Goal: Task Accomplishment & Management: Manage account settings

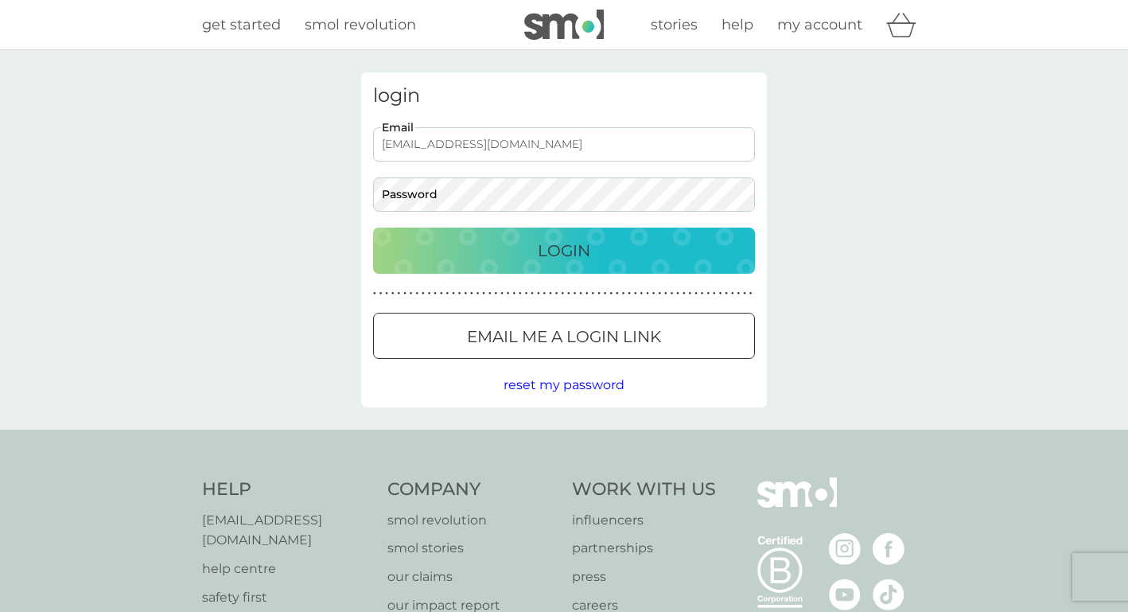
type input "gailbarwick7@gmail.com"
click at [564, 250] on button "Login" at bounding box center [564, 250] width 382 height 46
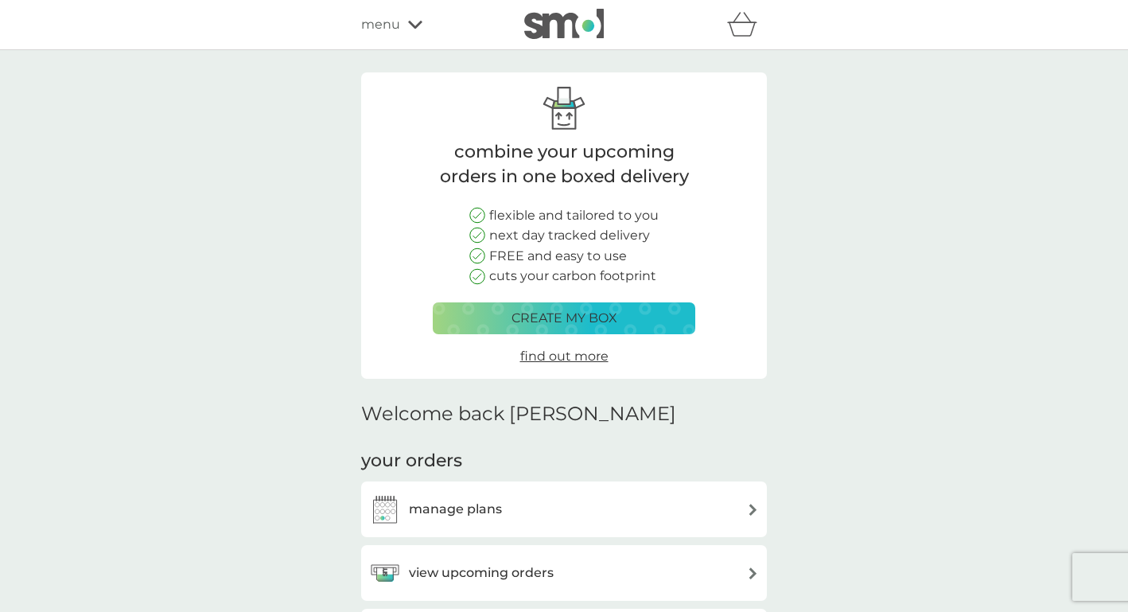
click at [499, 503] on h3 "manage plans" at bounding box center [455, 509] width 93 height 21
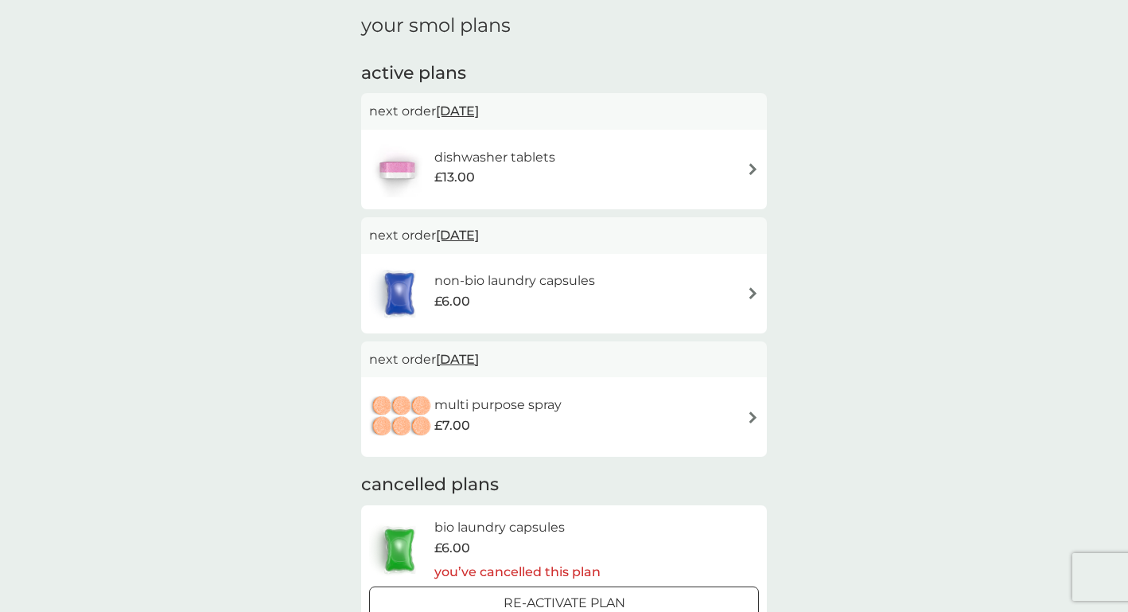
scroll to position [219, 0]
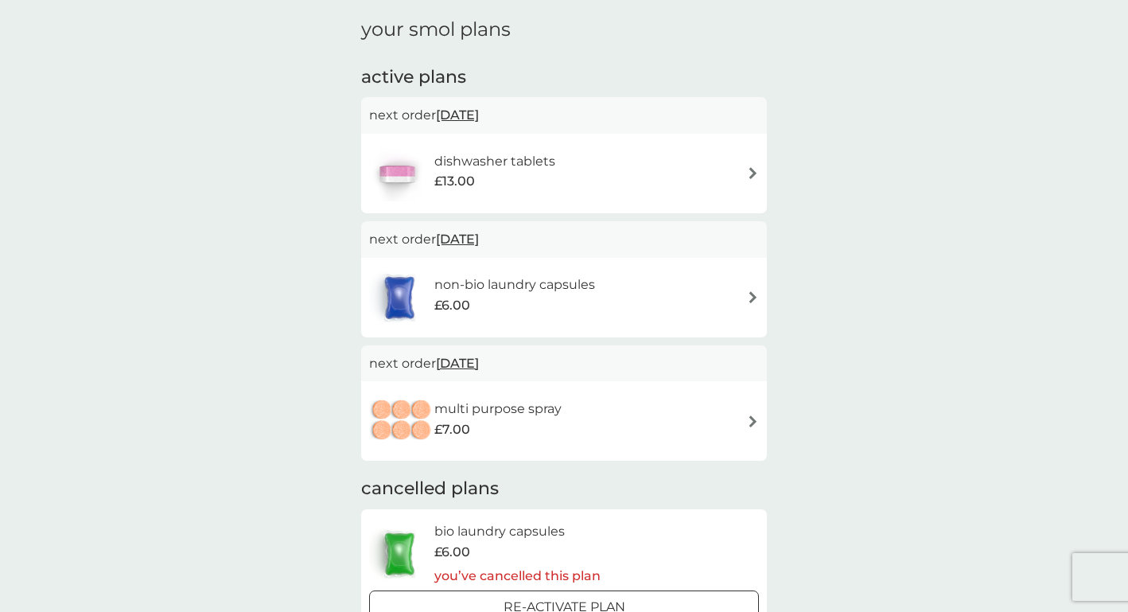
click at [670, 307] on div "non-bio laundry capsules £6.00" at bounding box center [564, 298] width 390 height 56
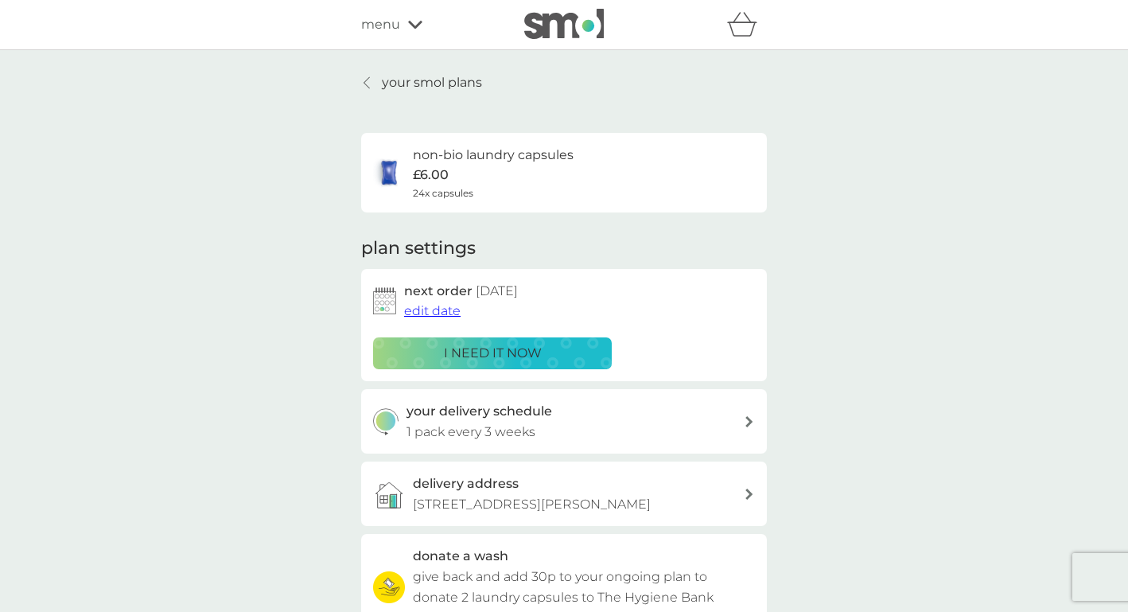
click at [439, 305] on span "edit date" at bounding box center [432, 310] width 56 height 15
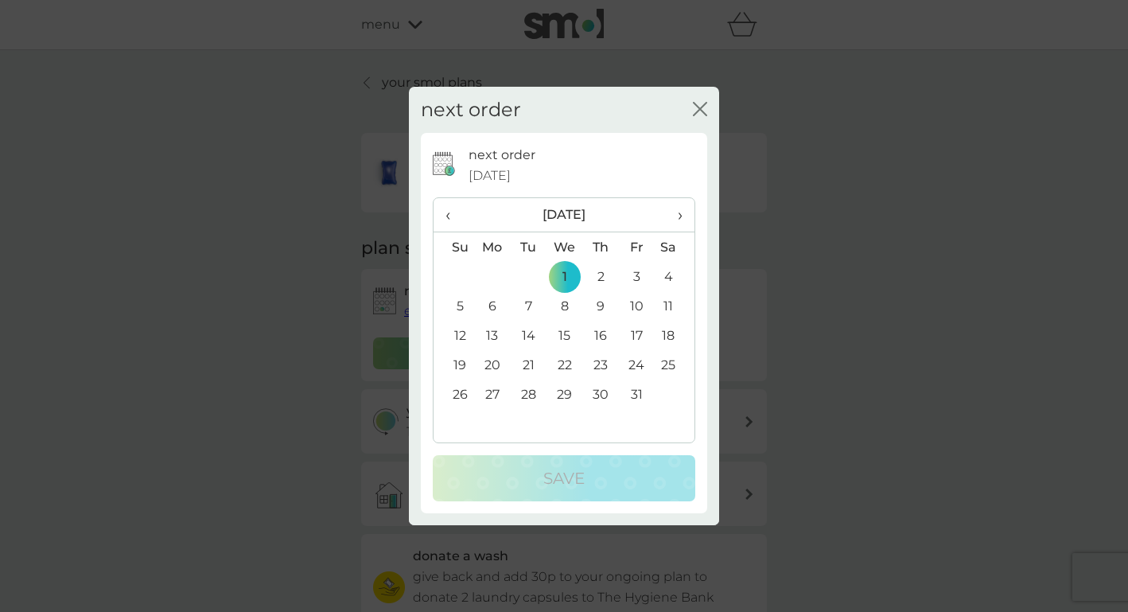
click at [494, 307] on td "6" at bounding box center [492, 305] width 37 height 29
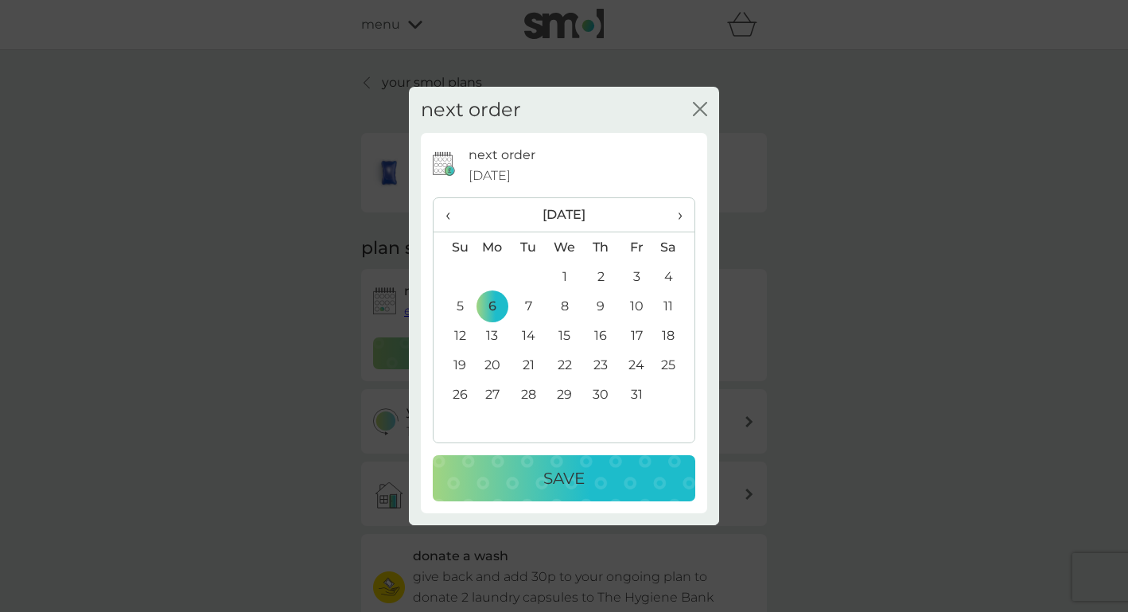
click at [527, 480] on div "Save" at bounding box center [564, 477] width 231 height 25
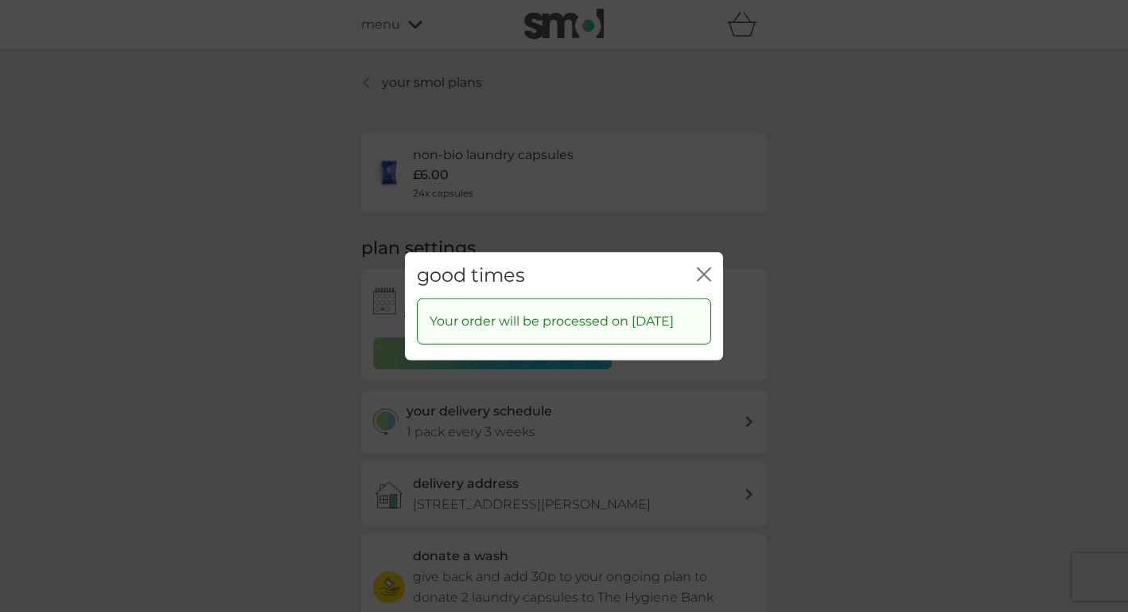
click at [709, 266] on icon "close" at bounding box center [704, 273] width 14 height 14
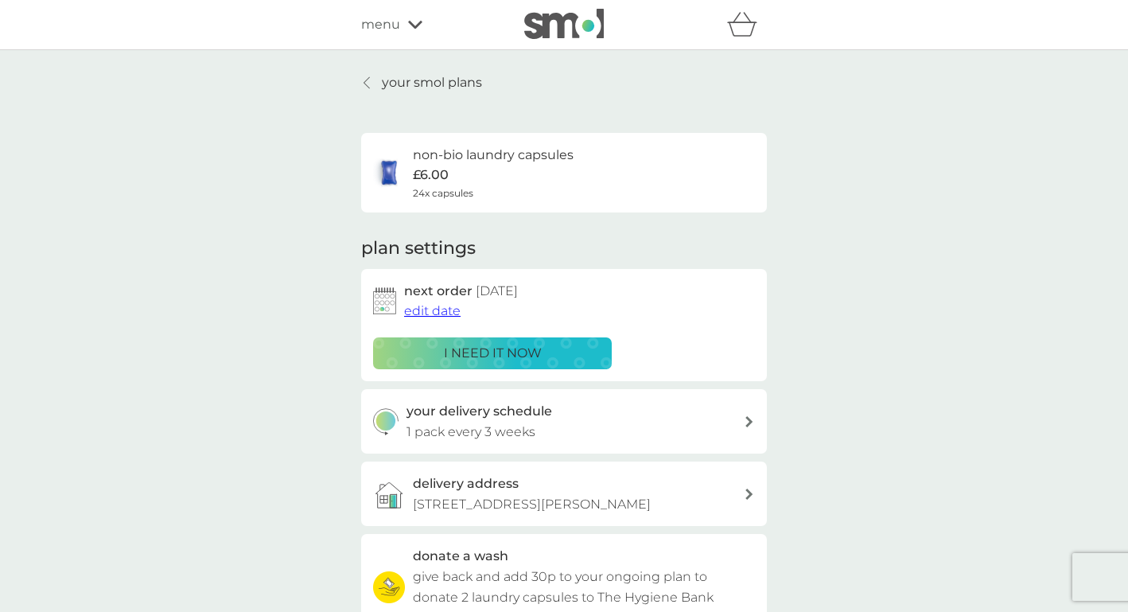
click at [430, 310] on span "edit date" at bounding box center [432, 310] width 56 height 15
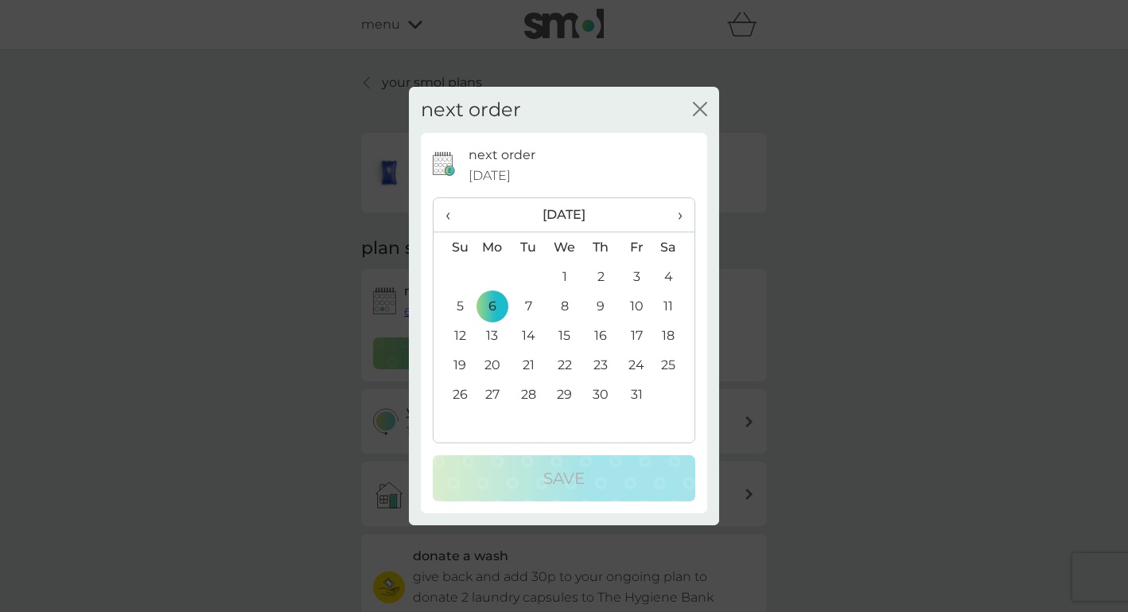
click at [452, 212] on span "‹" at bounding box center [453, 214] width 17 height 33
click at [639, 305] on td "12" at bounding box center [637, 305] width 36 height 29
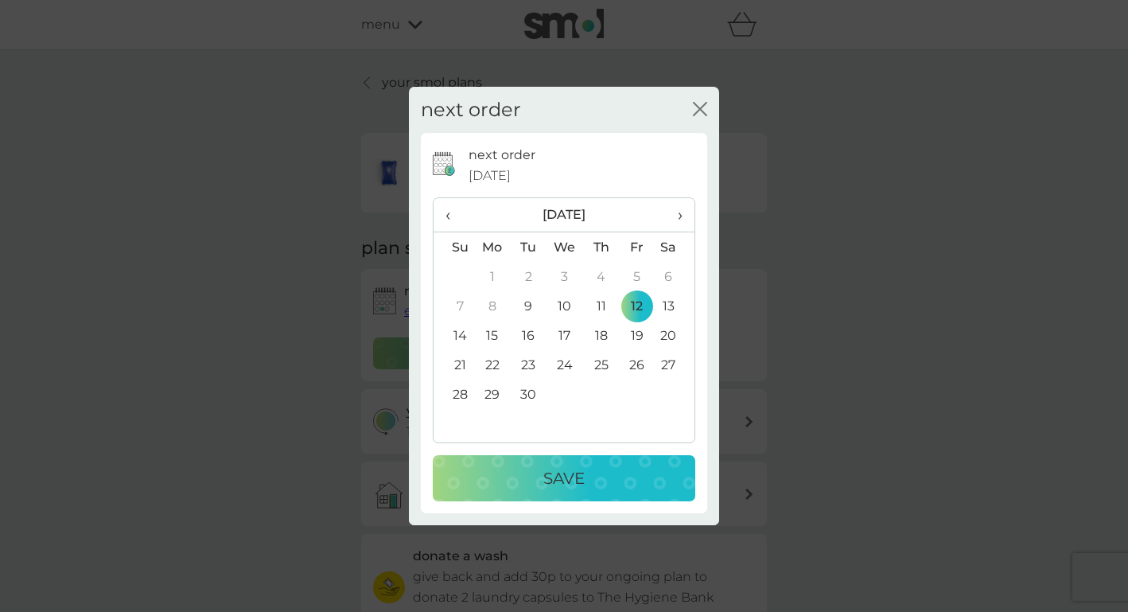
click at [568, 491] on button "Save" at bounding box center [564, 478] width 262 height 46
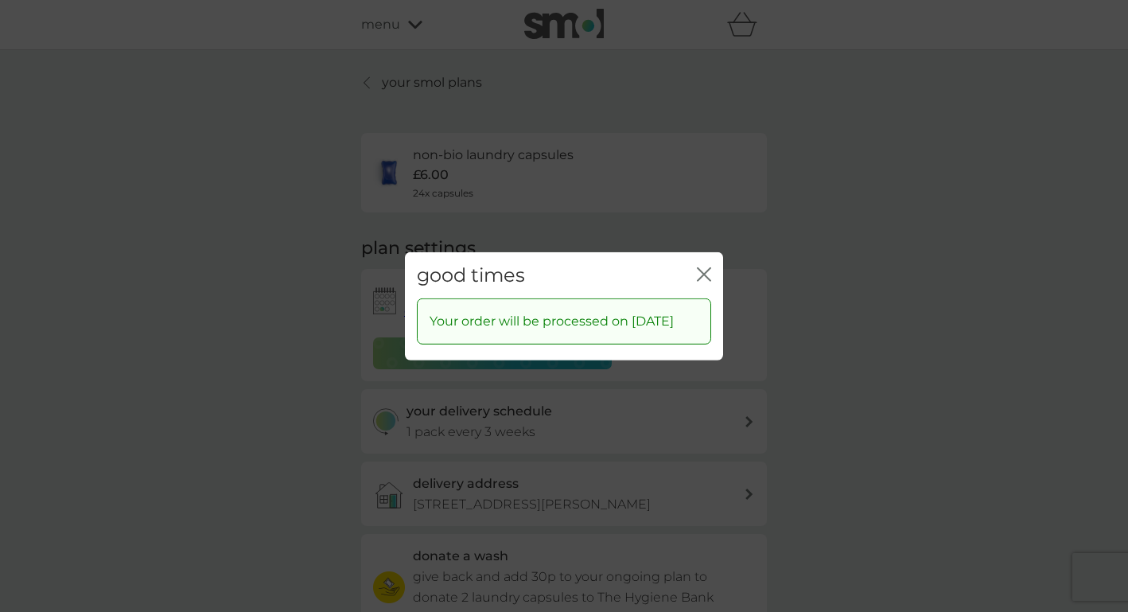
click at [704, 267] on icon "close" at bounding box center [707, 273] width 6 height 13
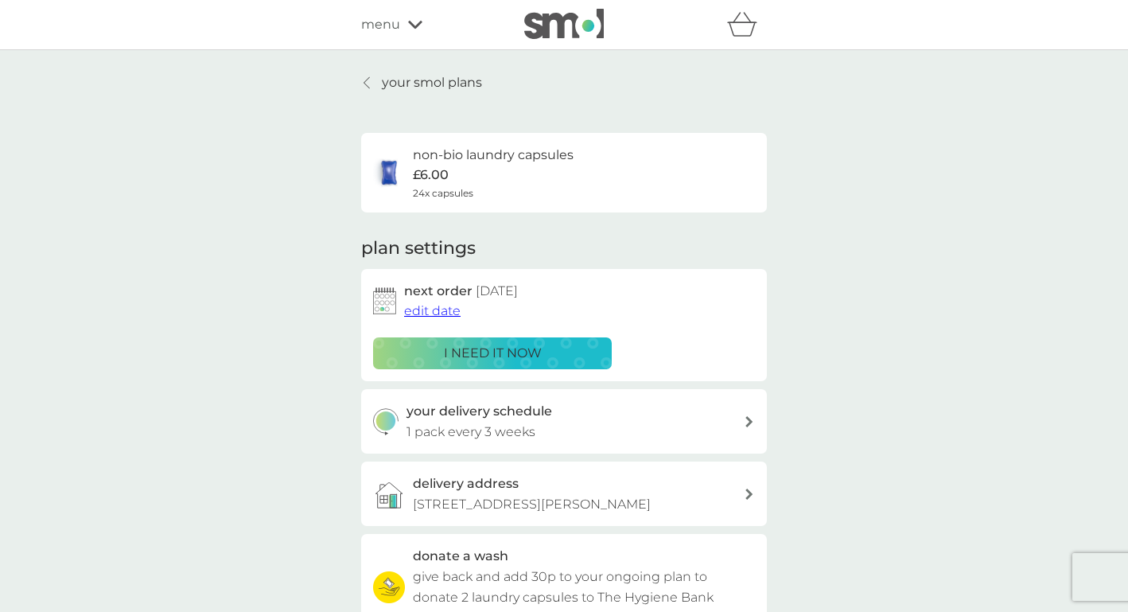
click at [443, 82] on p "your smol plans" at bounding box center [432, 82] width 100 height 21
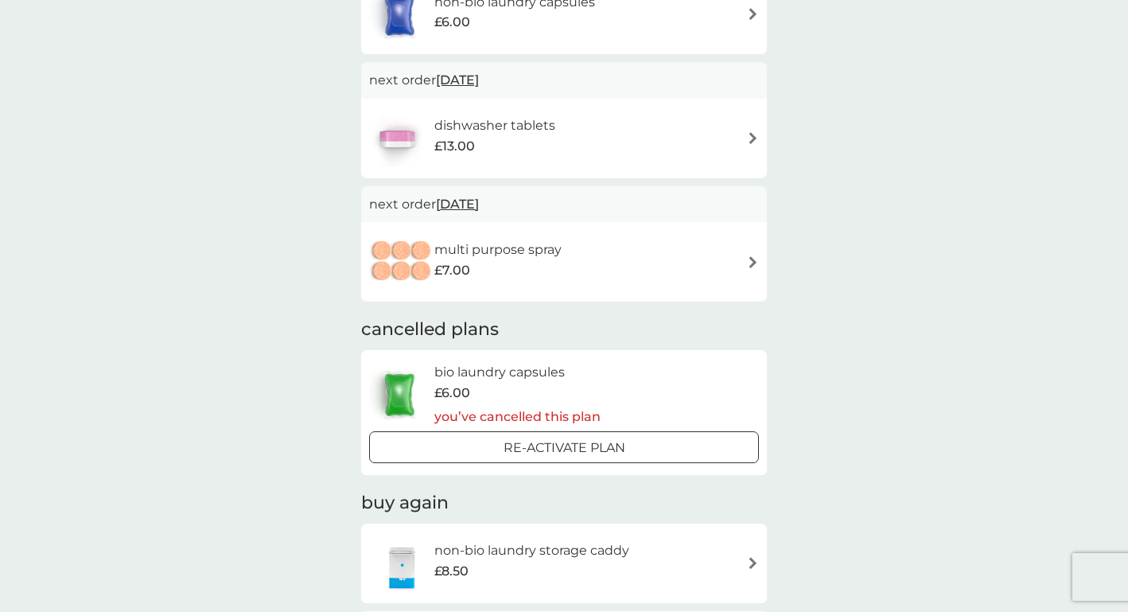
scroll to position [383, 0]
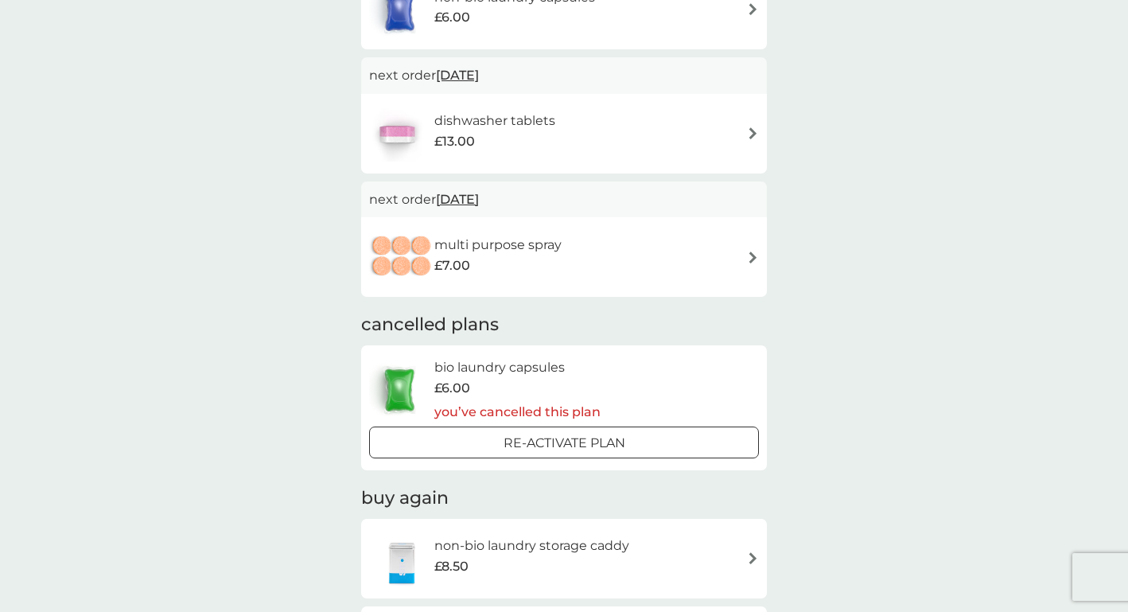
click at [453, 194] on span "1 Oct 2025" at bounding box center [457, 199] width 43 height 31
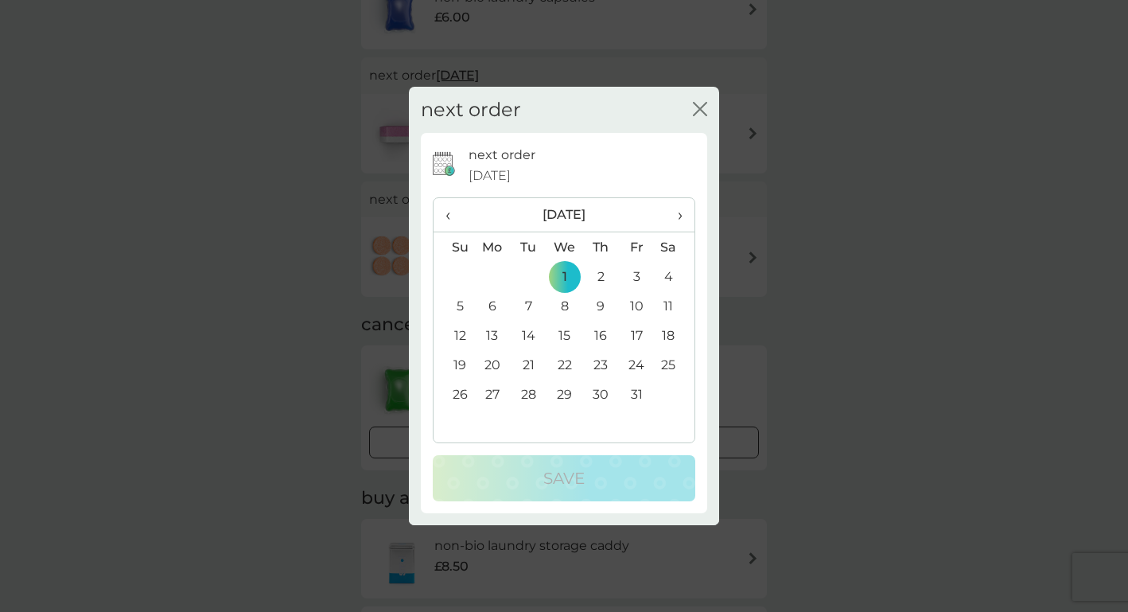
click at [445, 211] on th "‹" at bounding box center [453, 215] width 41 height 34
click at [682, 215] on span "›" at bounding box center [674, 214] width 16 height 33
click at [448, 216] on span "‹" at bounding box center [453, 214] width 17 height 33
click at [678, 216] on span "›" at bounding box center [674, 214] width 16 height 33
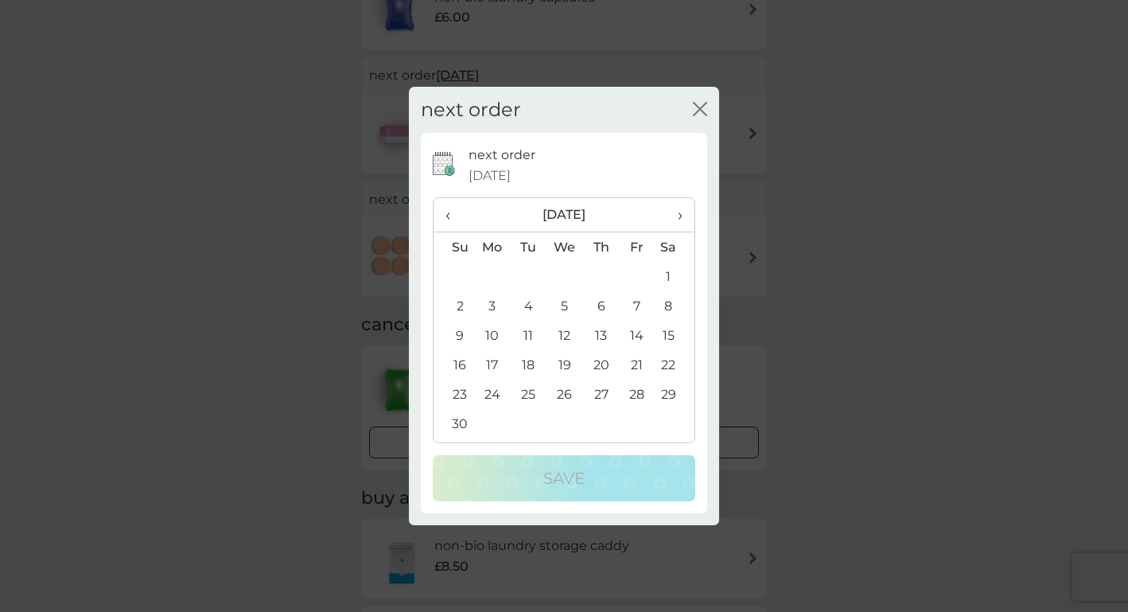
click at [678, 216] on span "›" at bounding box center [674, 214] width 16 height 33
click at [675, 212] on span "›" at bounding box center [674, 214] width 16 height 33
click at [487, 303] on td "5" at bounding box center [492, 305] width 37 height 29
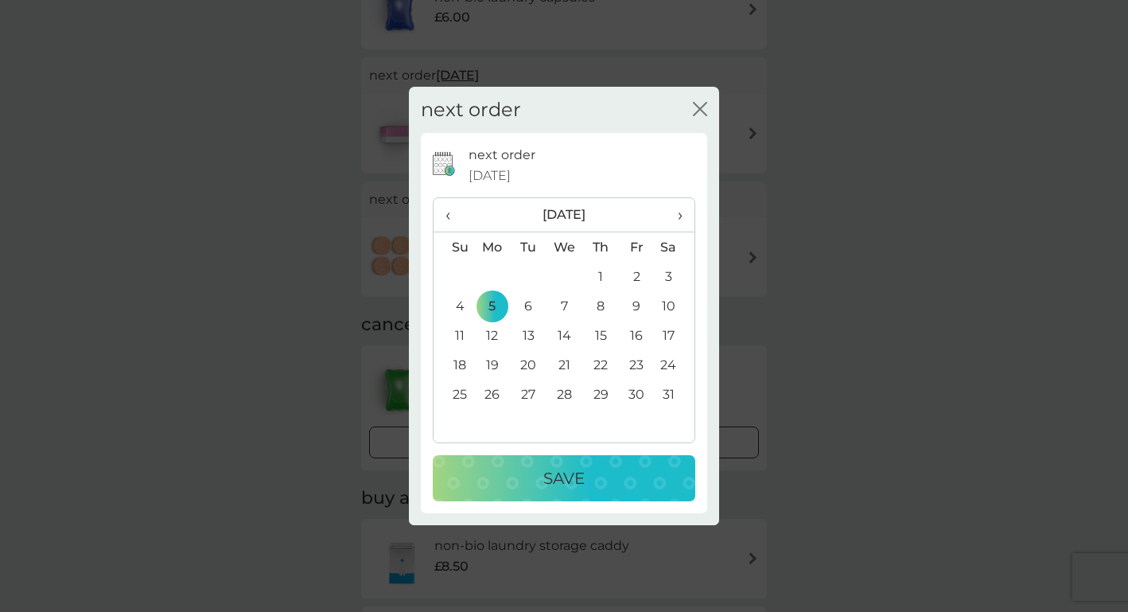
click at [507, 481] on div "Save" at bounding box center [564, 477] width 231 height 25
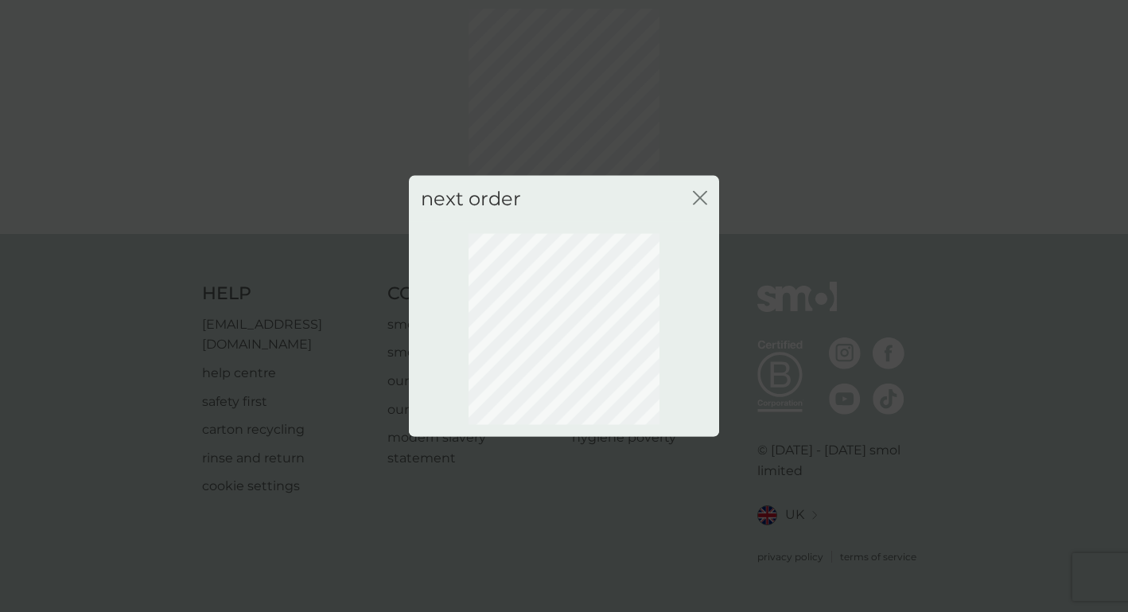
scroll to position [54, 0]
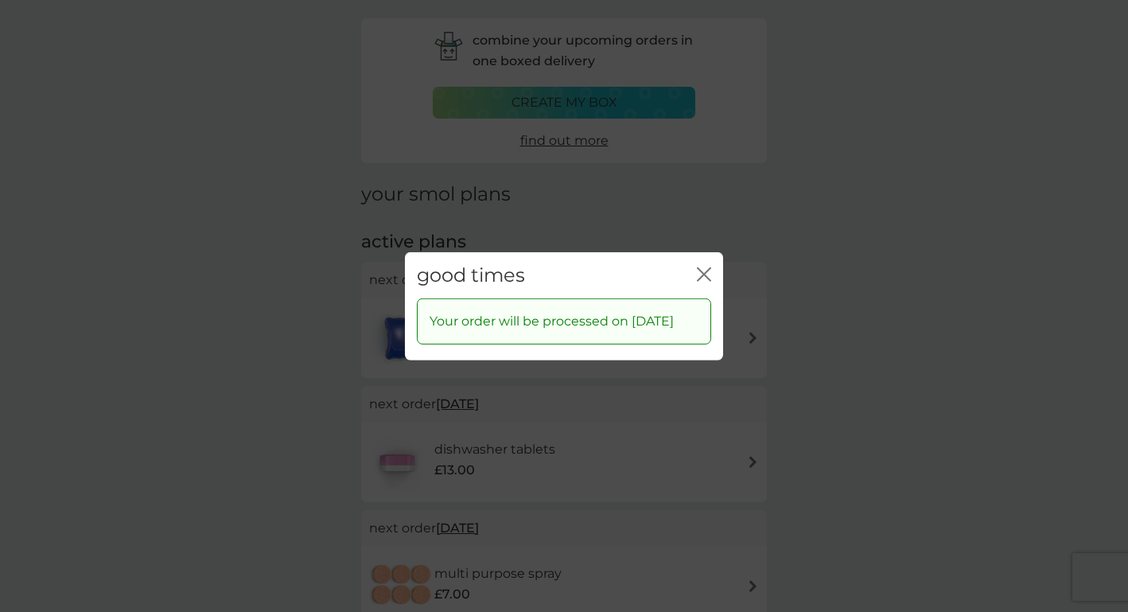
click at [702, 266] on icon "close" at bounding box center [704, 273] width 14 height 14
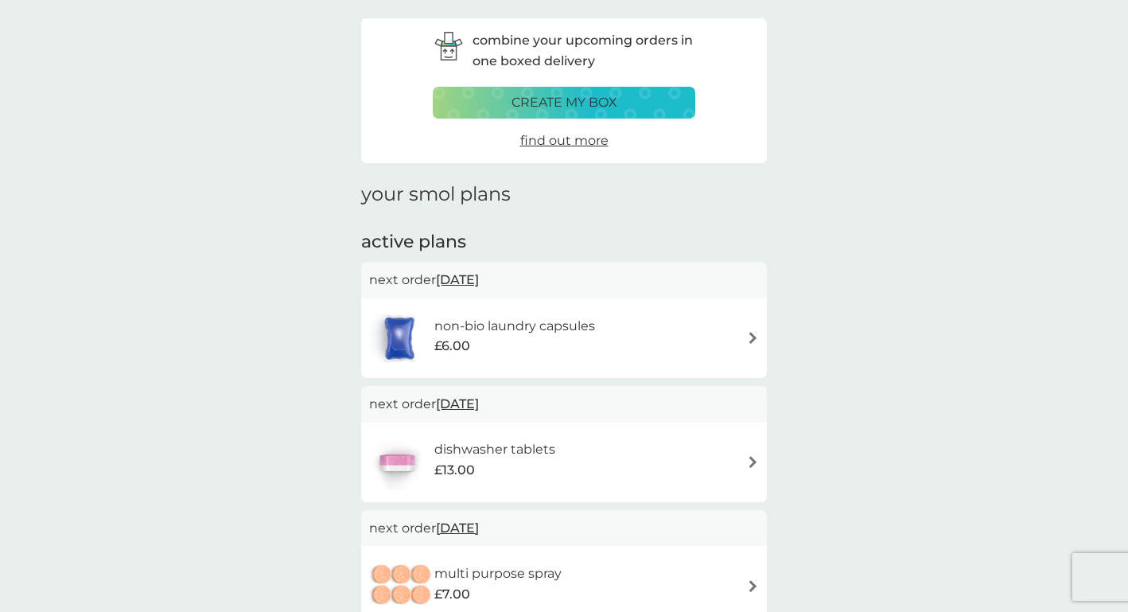
click at [478, 401] on span "1 Oct 2025" at bounding box center [457, 403] width 43 height 31
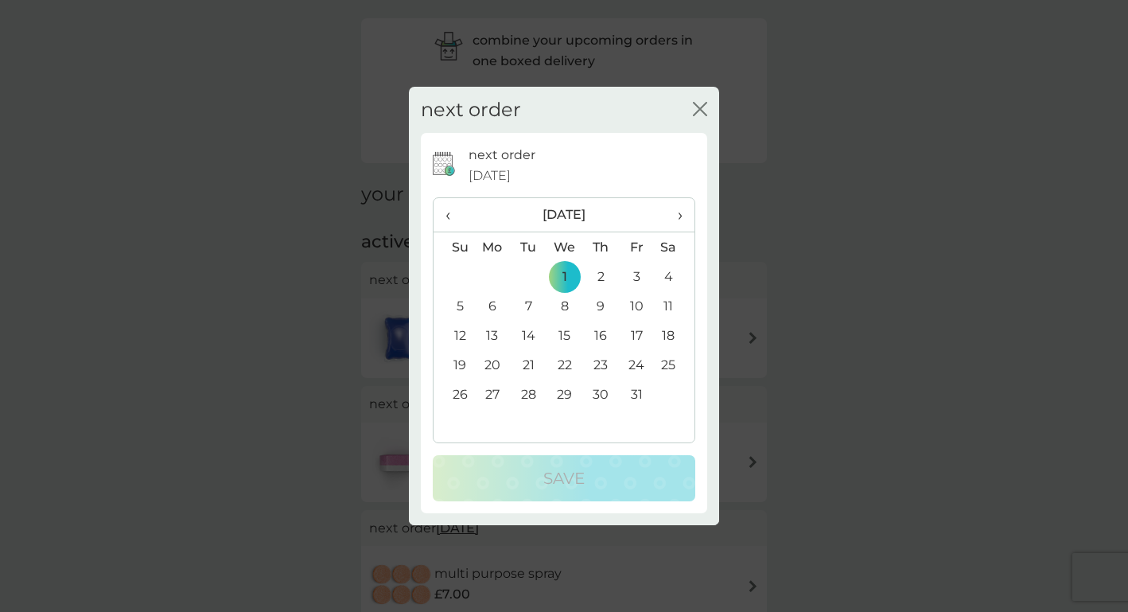
click at [491, 305] on td "6" at bounding box center [492, 305] width 37 height 29
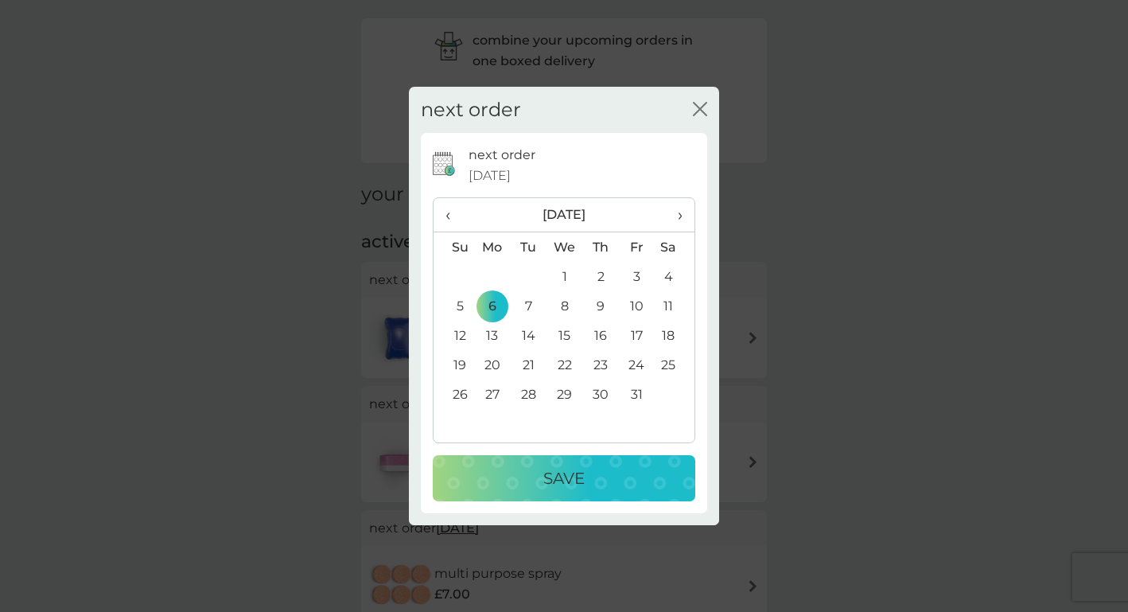
click at [635, 274] on td "3" at bounding box center [637, 276] width 36 height 29
click at [561, 474] on p "Save" at bounding box center [563, 477] width 41 height 25
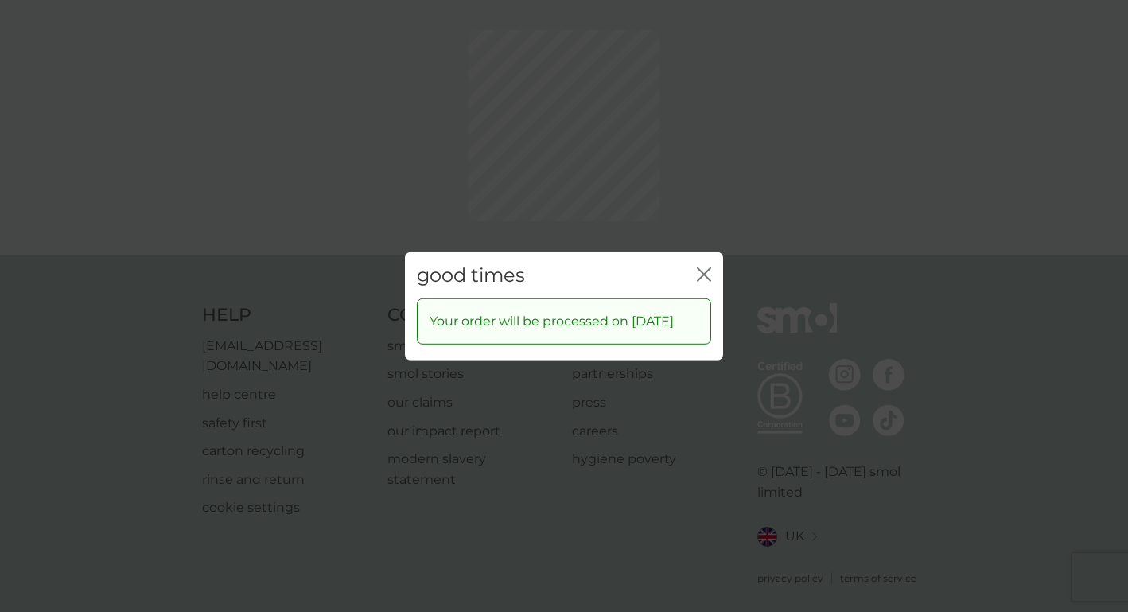
click at [697, 199] on div "good times close Your order will be processed on 3 Oct 2025" at bounding box center [564, 306] width 1128 height 612
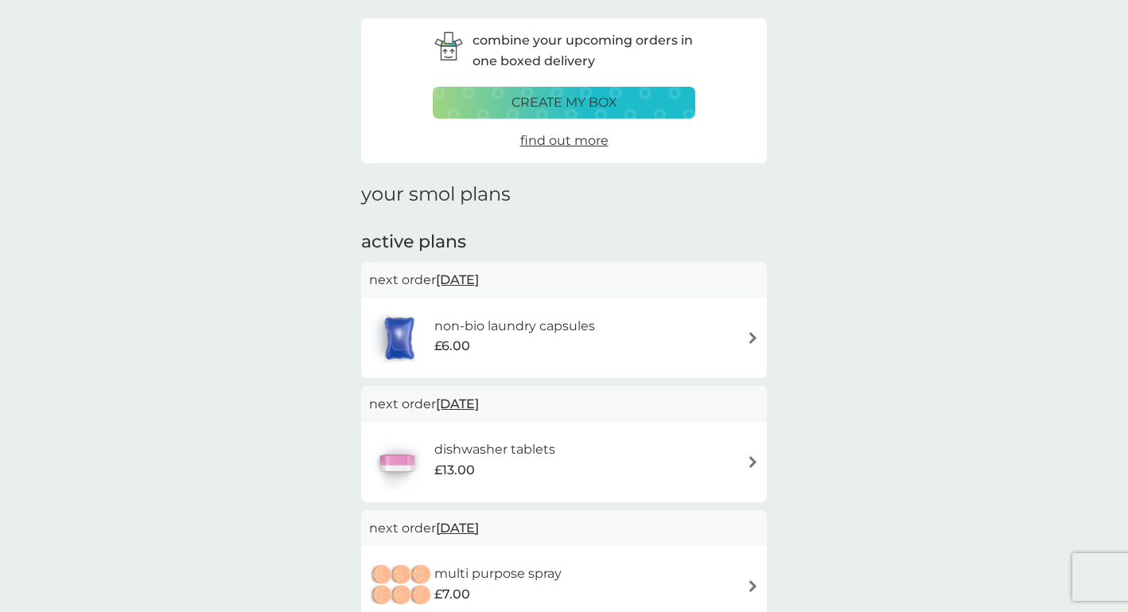
click at [469, 442] on h6 "dishwasher tablets" at bounding box center [494, 449] width 121 height 21
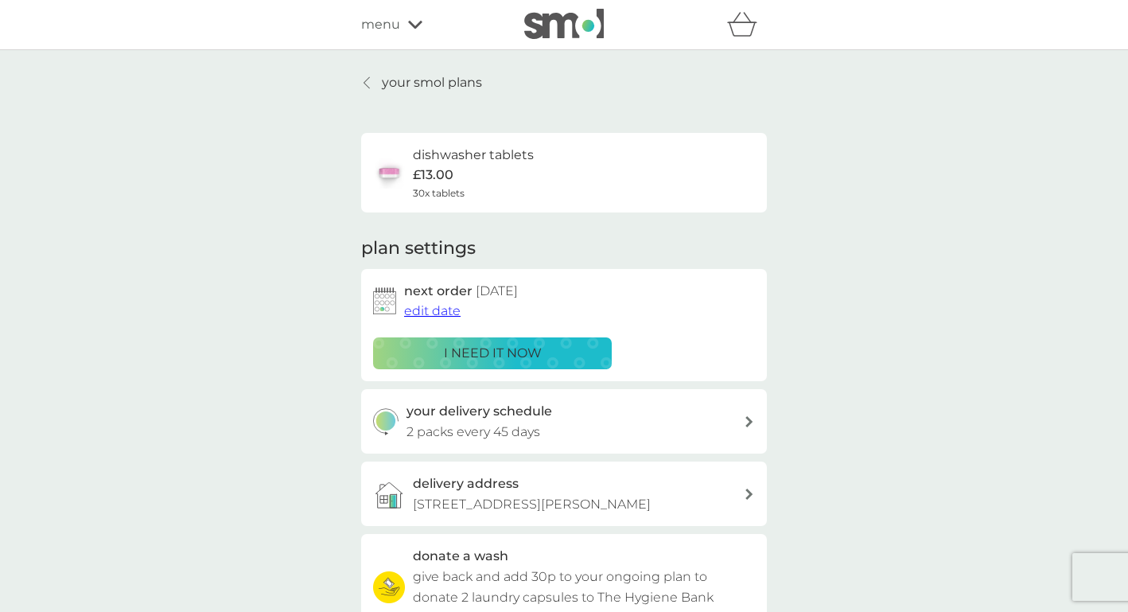
click at [454, 431] on p "2 packs every 45 days" at bounding box center [473, 431] width 134 height 21
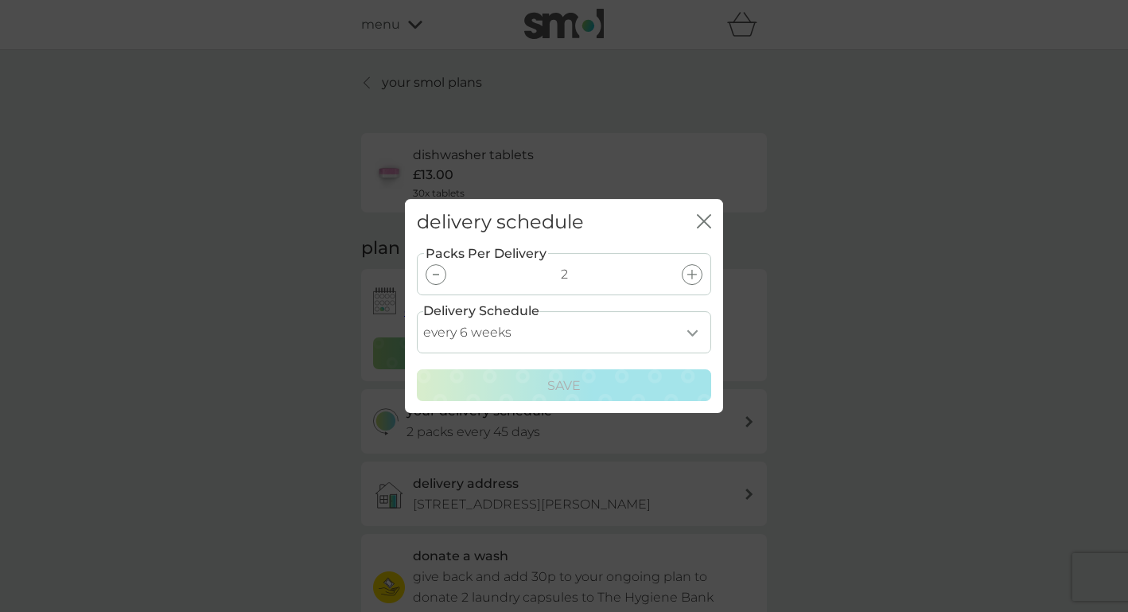
click at [435, 277] on div at bounding box center [435, 274] width 21 height 21
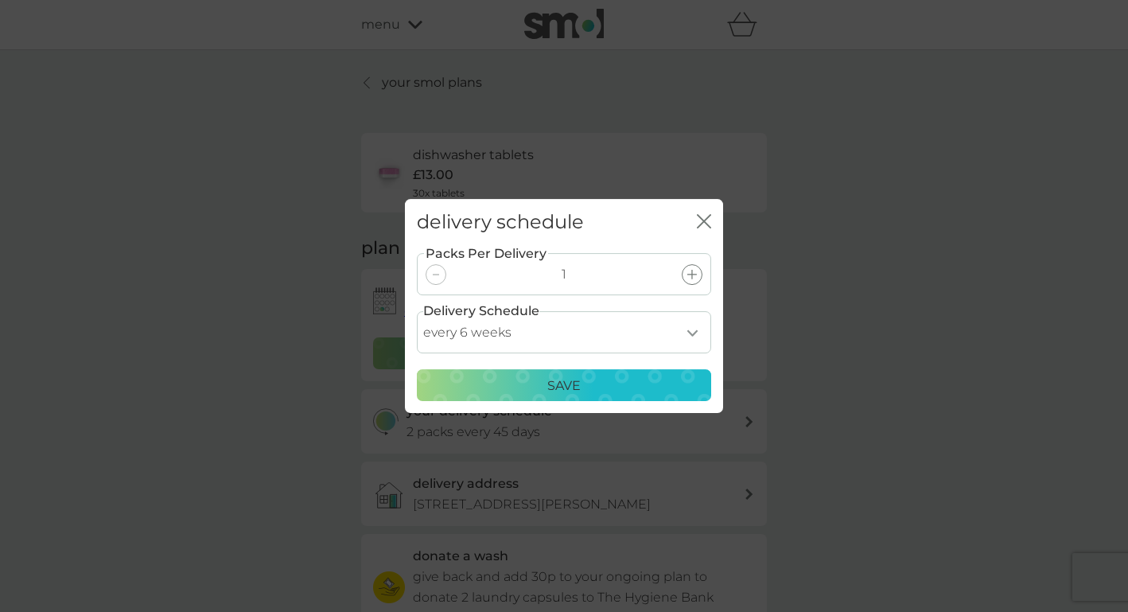
select select "28"
click at [653, 386] on div "Save" at bounding box center [564, 385] width 274 height 21
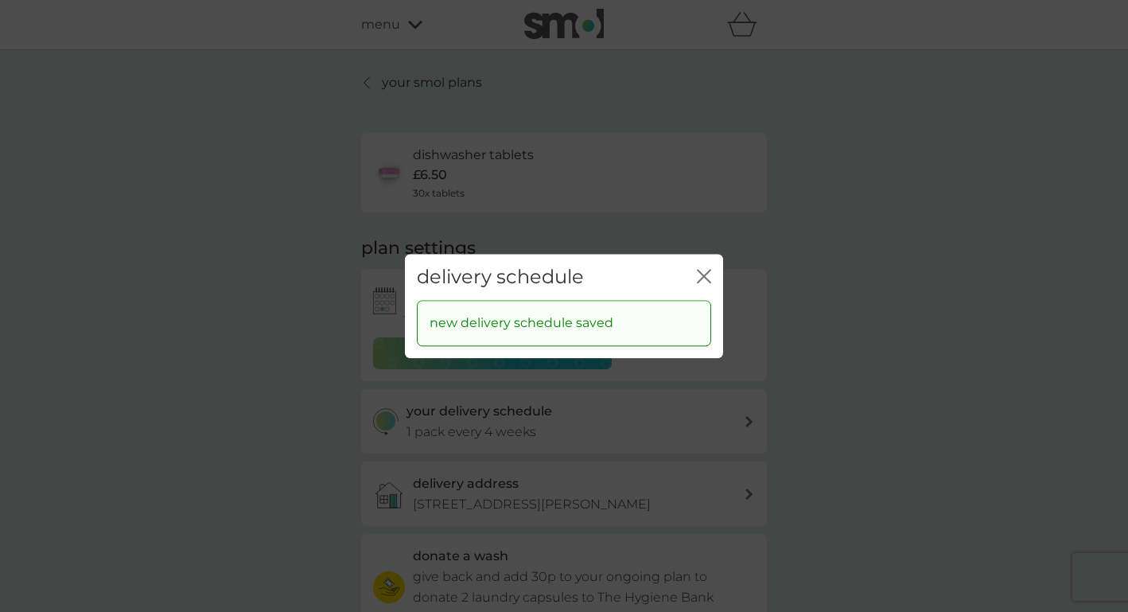
click at [709, 274] on icon "close" at bounding box center [704, 276] width 14 height 14
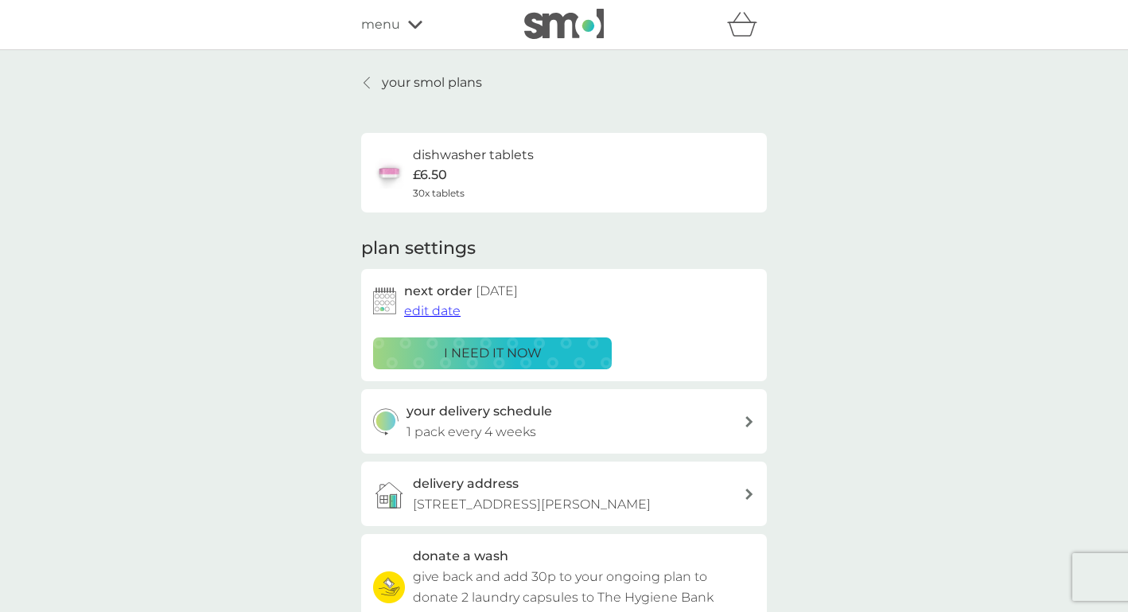
click at [504, 407] on h3 "your delivery schedule" at bounding box center [479, 411] width 146 height 21
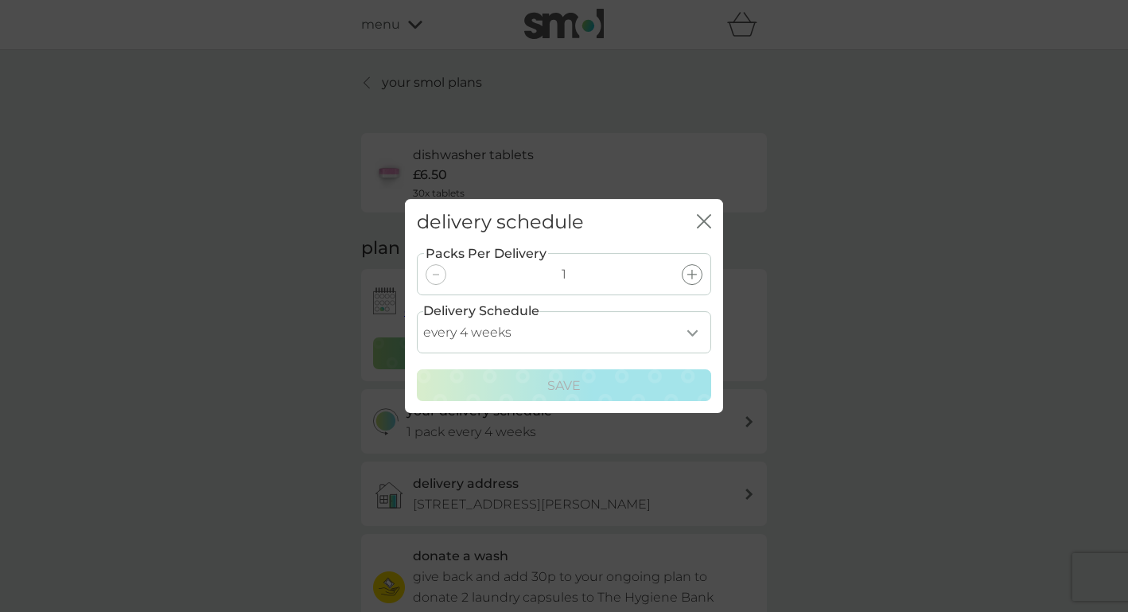
click at [693, 272] on icon at bounding box center [692, 275] width 10 height 10
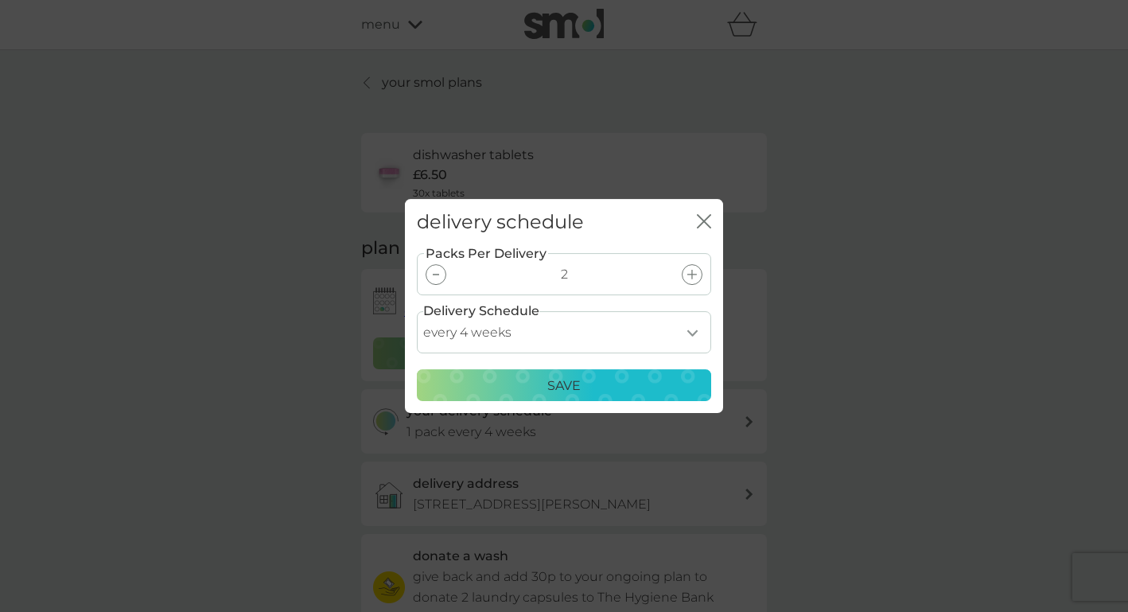
select select "56"
click at [585, 389] on div "Save" at bounding box center [564, 385] width 274 height 21
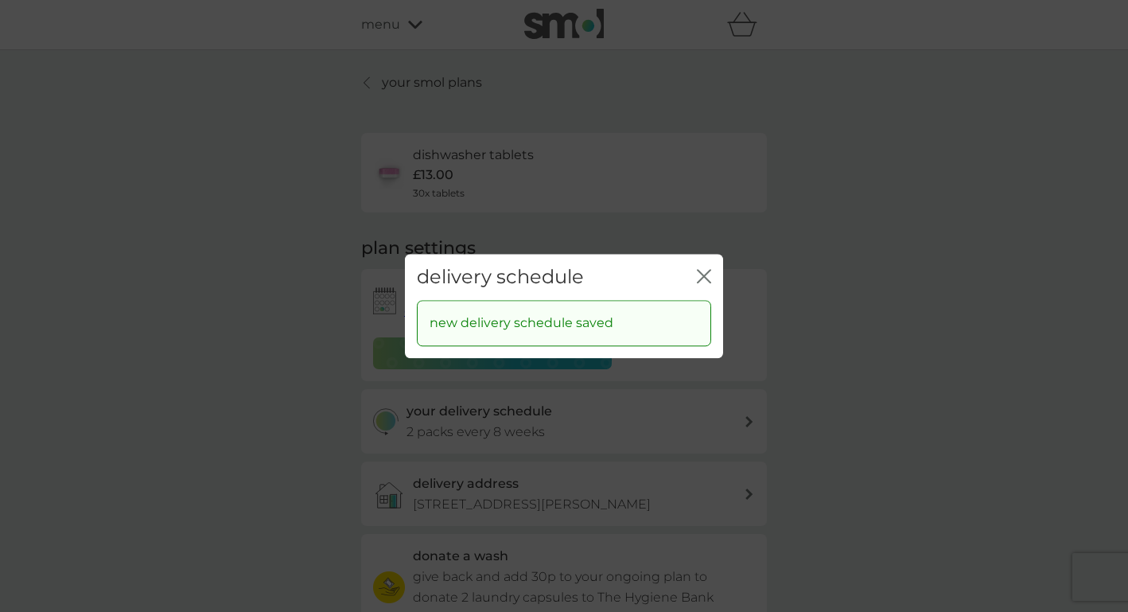
click at [703, 278] on icon "close" at bounding box center [704, 276] width 14 height 14
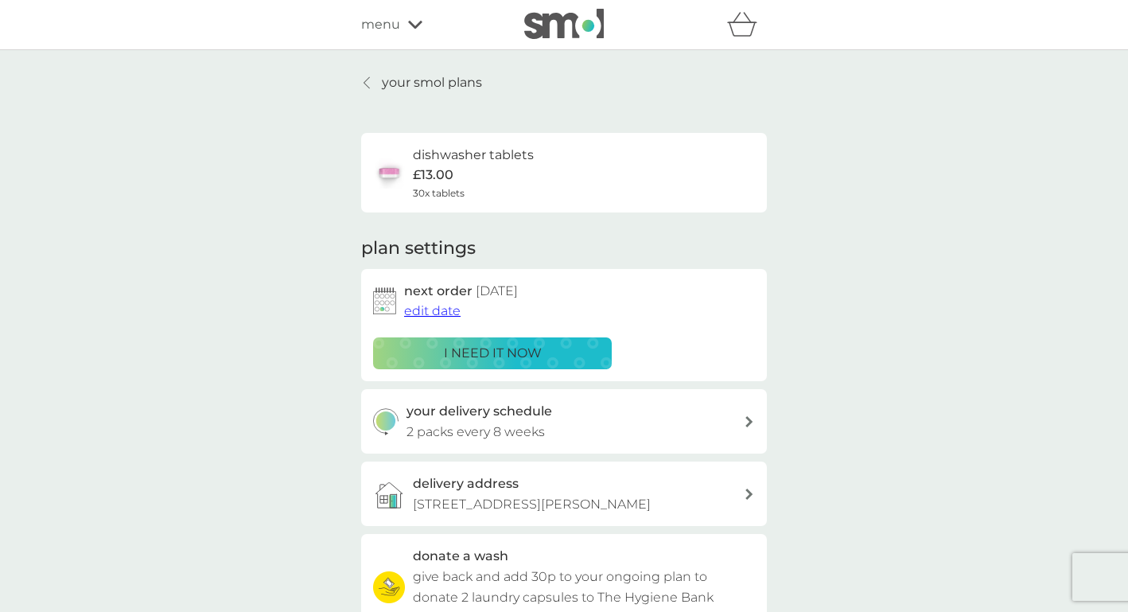
click at [447, 78] on p "your smol plans" at bounding box center [432, 82] width 100 height 21
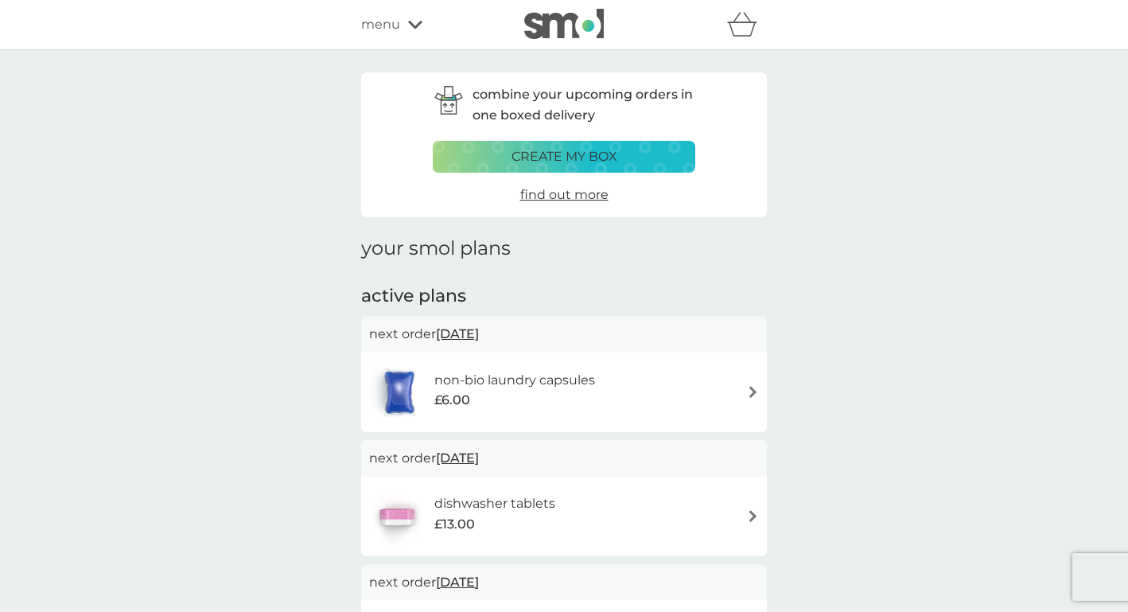
click at [389, 21] on span "menu" at bounding box center [380, 24] width 39 height 21
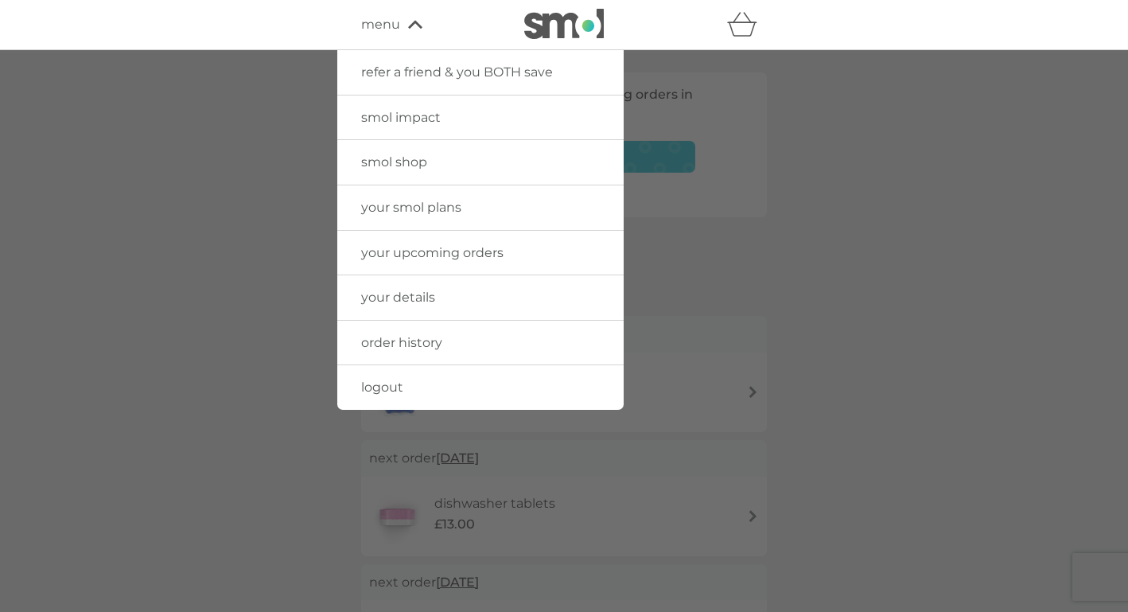
click at [369, 164] on span "smol shop" at bounding box center [394, 161] width 66 height 15
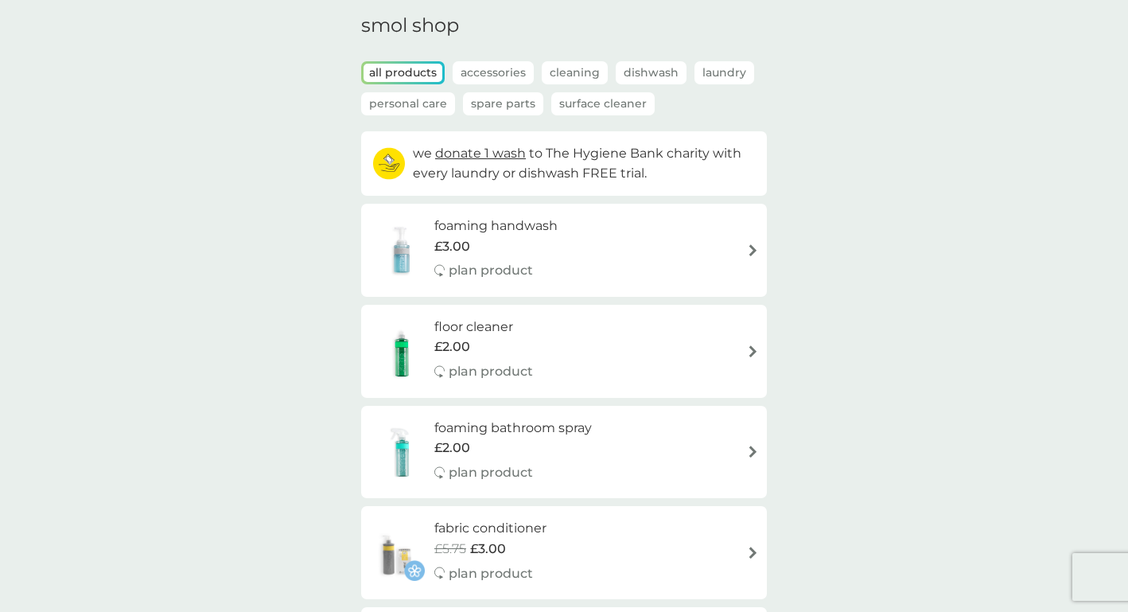
scroll to position [53, 0]
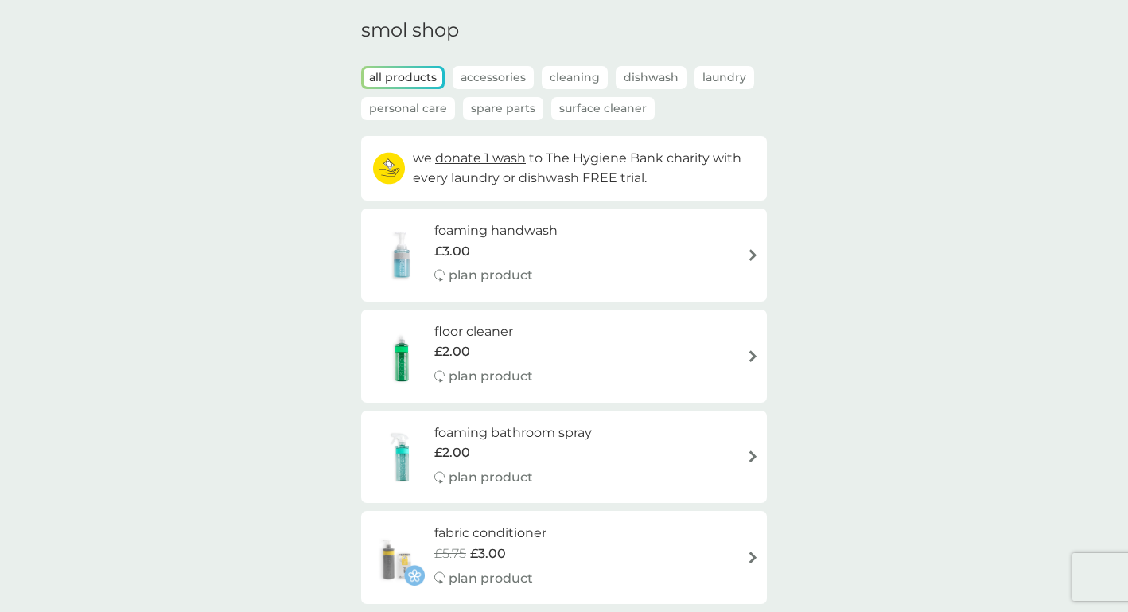
click at [477, 228] on h6 "foaming handwash" at bounding box center [495, 230] width 123 height 21
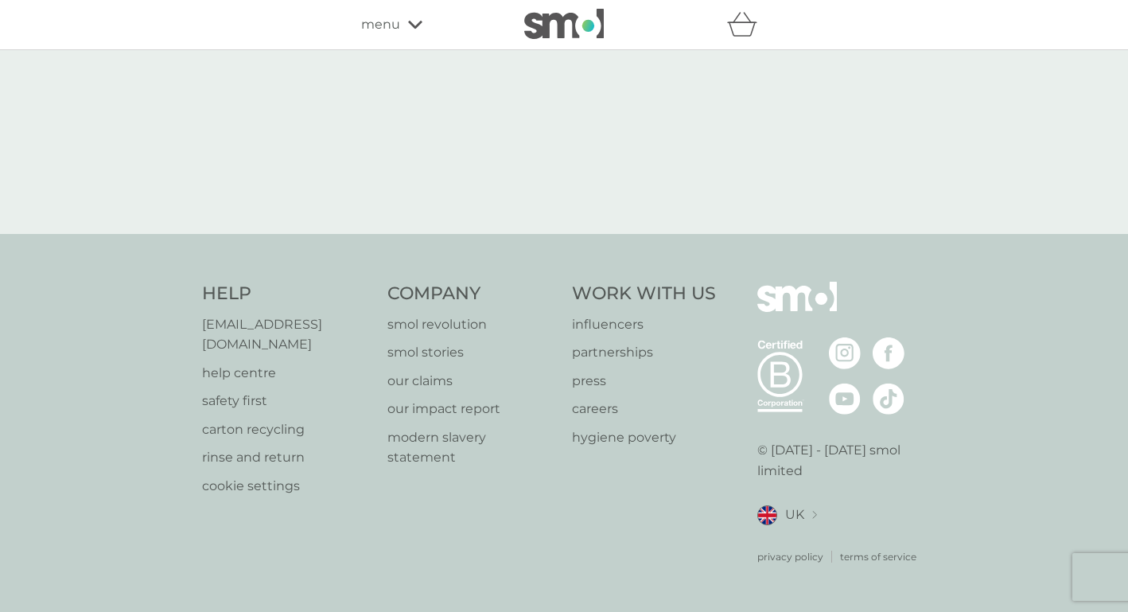
select select "119"
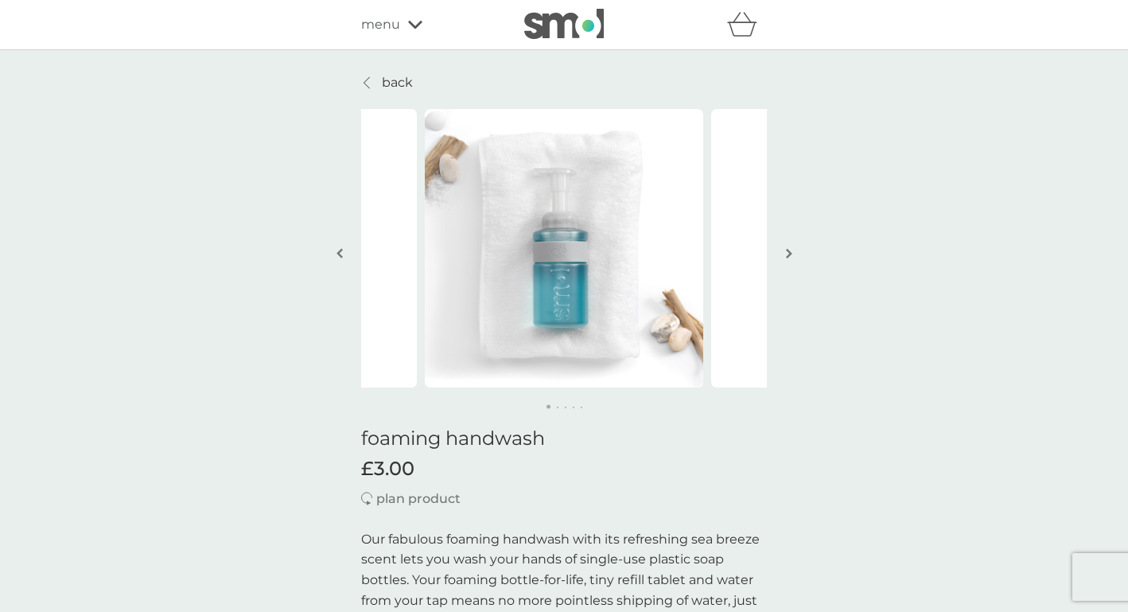
click at [788, 252] on img "button" at bounding box center [789, 253] width 6 height 12
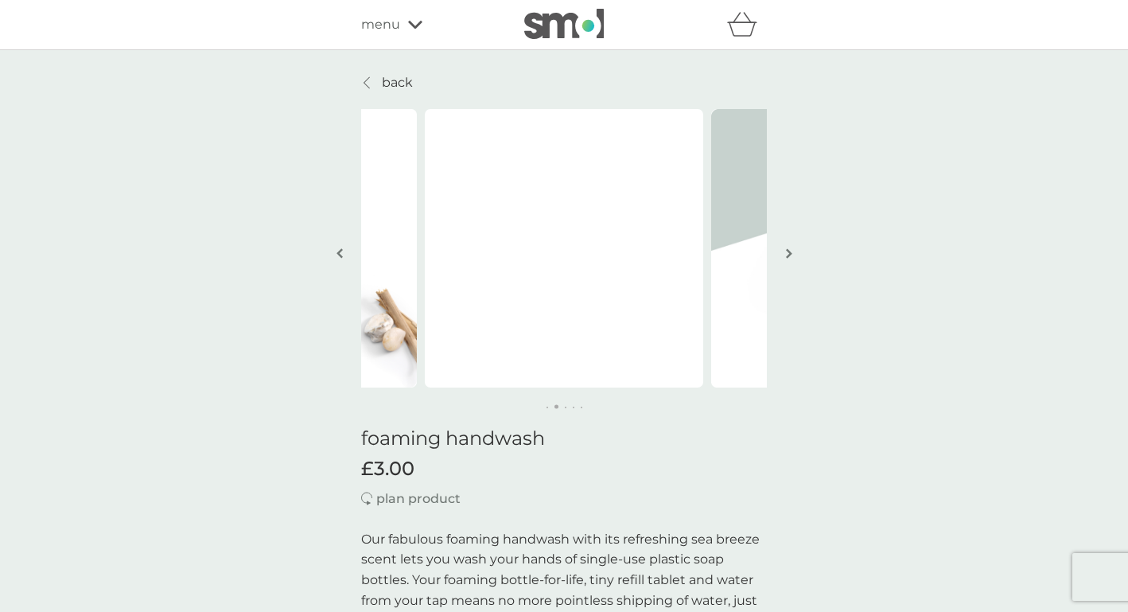
click at [788, 252] on img "button" at bounding box center [789, 253] width 6 height 12
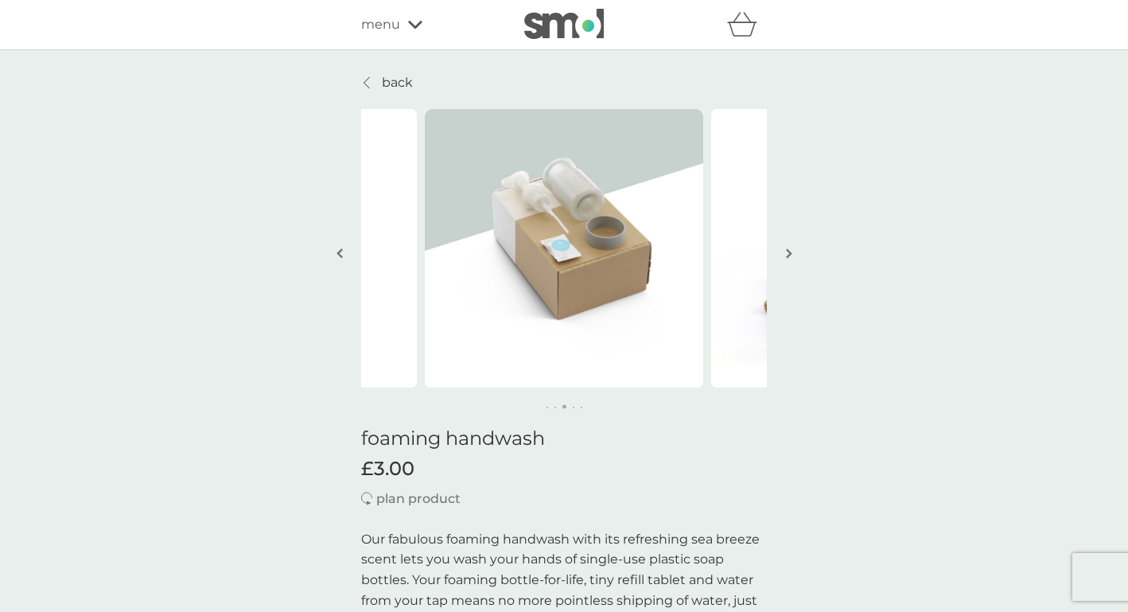
click at [788, 252] on img "button" at bounding box center [789, 253] width 6 height 12
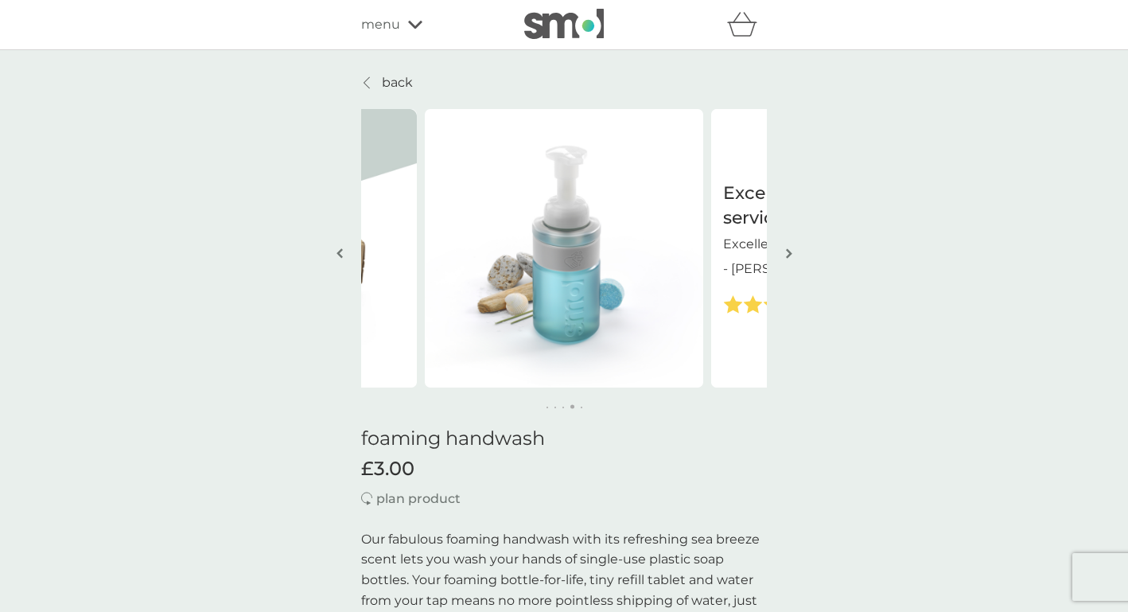
click at [791, 251] on img "button" at bounding box center [789, 253] width 6 height 12
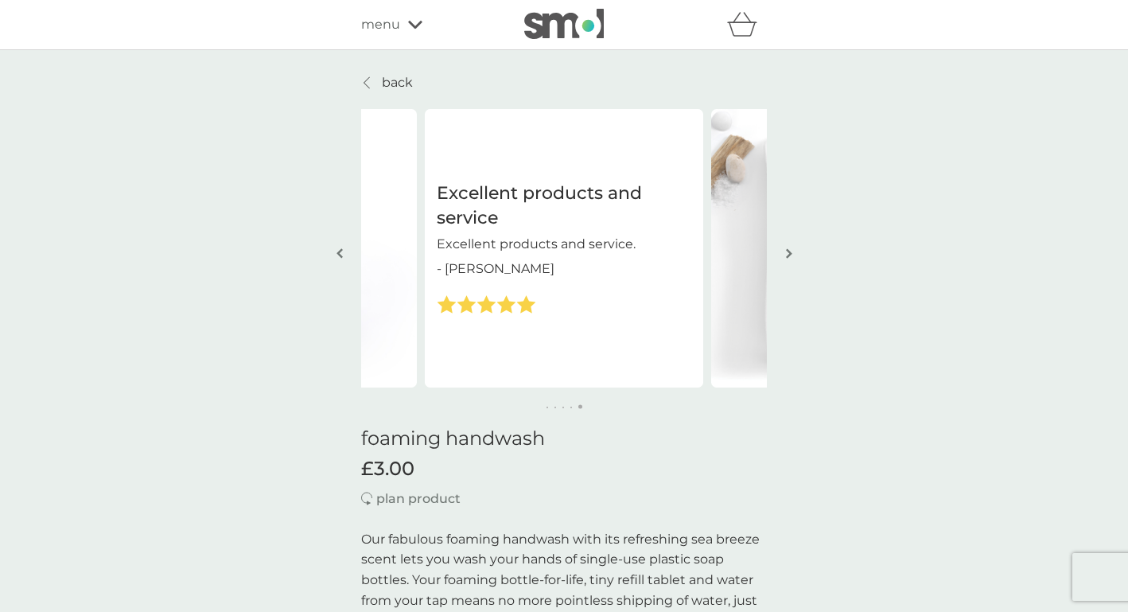
click at [791, 251] on img "button" at bounding box center [789, 253] width 6 height 12
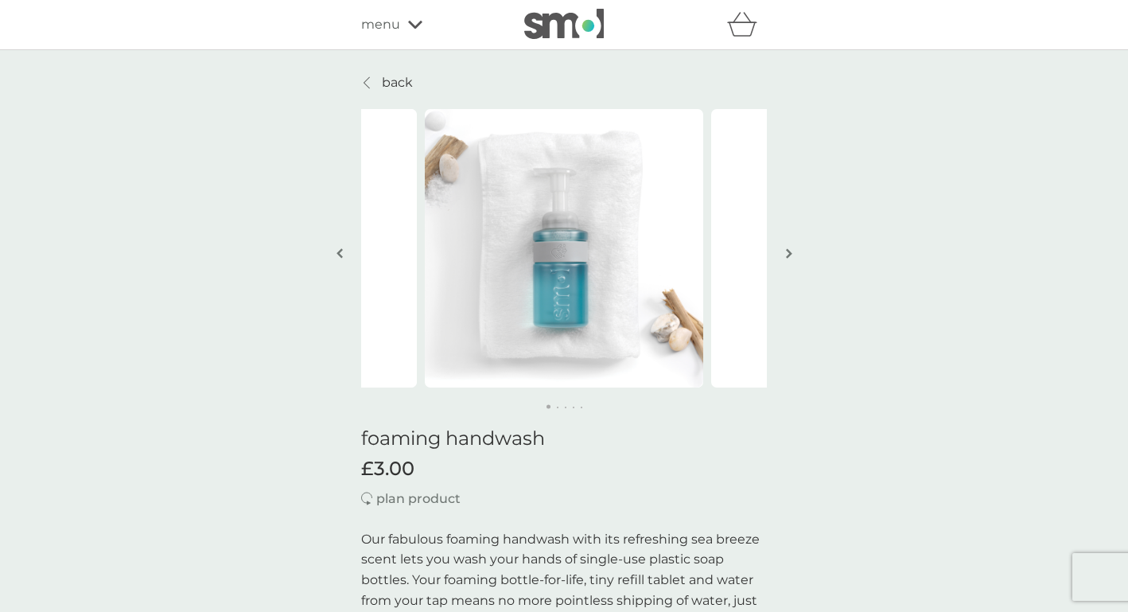
click at [791, 251] on img "button" at bounding box center [789, 253] width 6 height 12
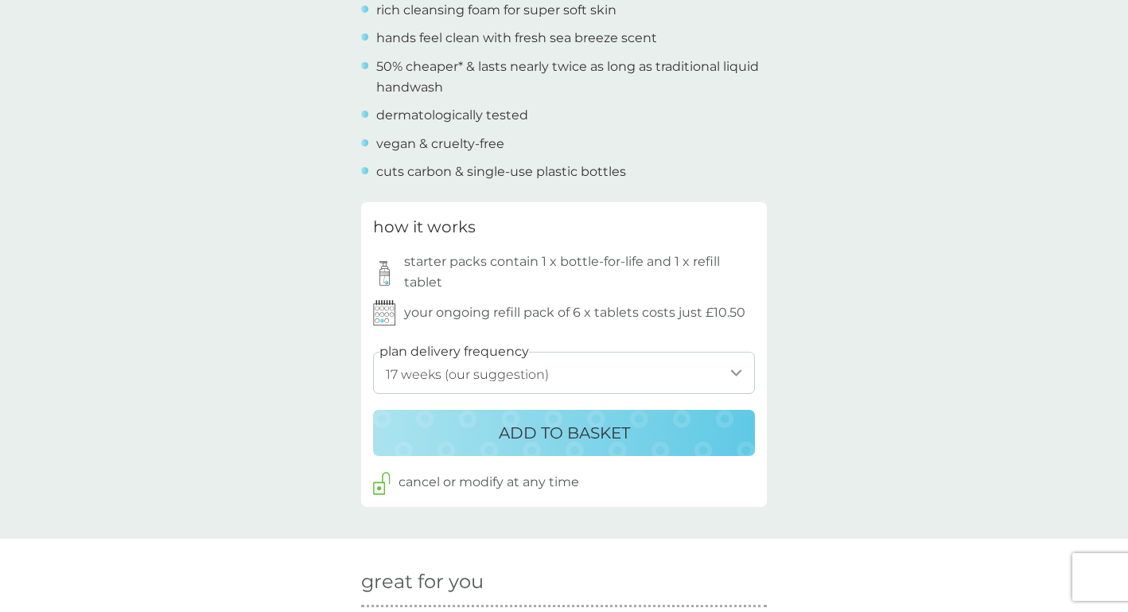
scroll to position [655, 0]
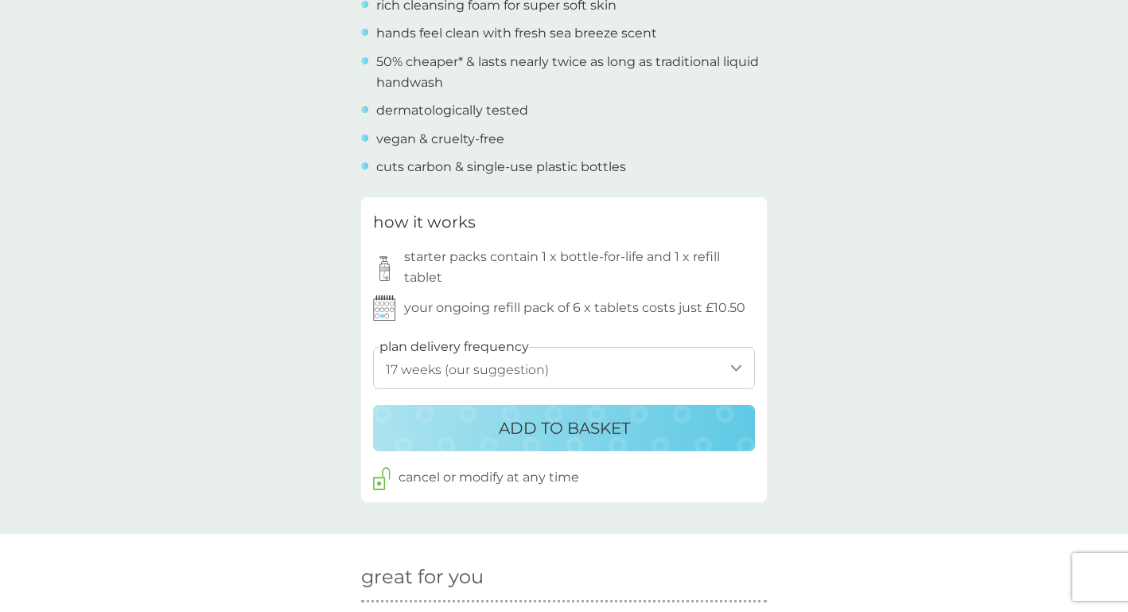
click at [844, 361] on div "back Excellent products and service Excellent products and service. - Sue Excel…" at bounding box center [564, 487] width 1128 height 2140
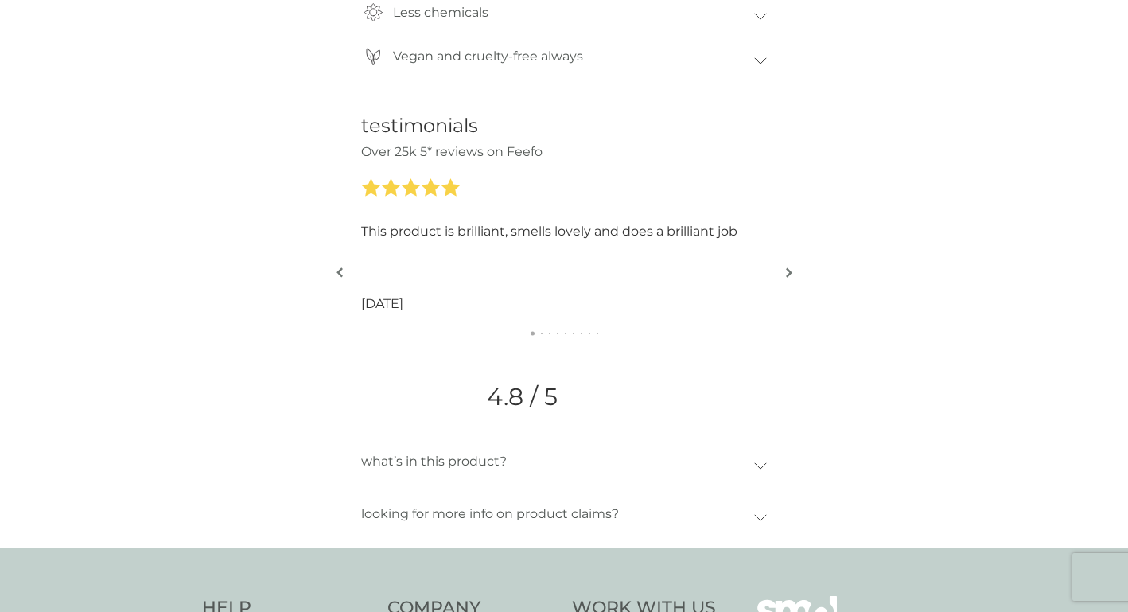
scroll to position [1668, 0]
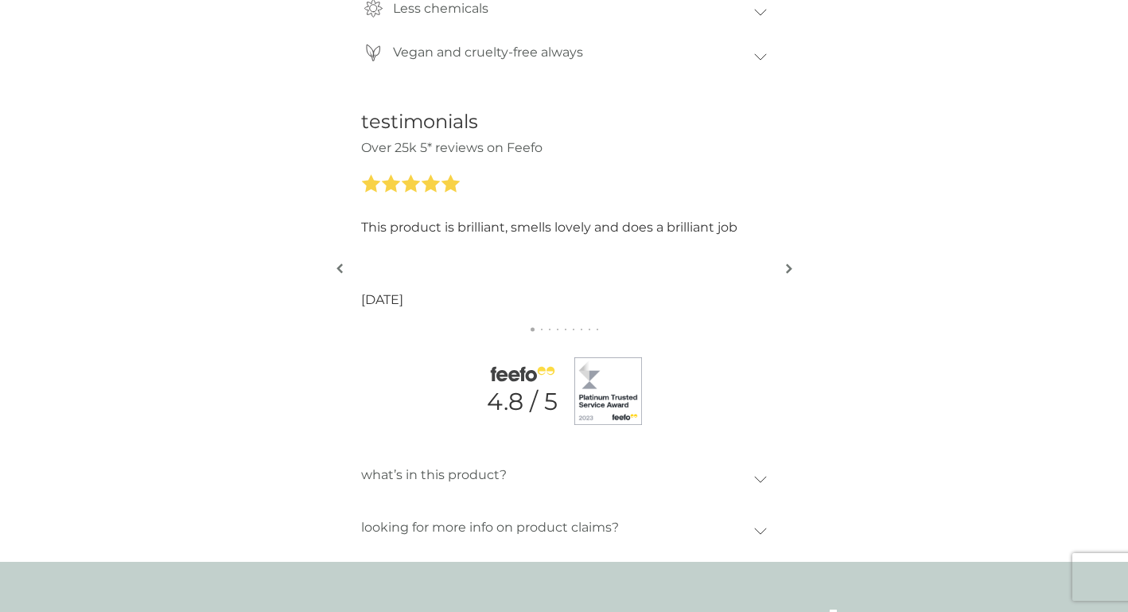
click at [790, 262] on img "button" at bounding box center [789, 268] width 6 height 12
click at [791, 262] on img "button" at bounding box center [789, 268] width 6 height 12
click at [792, 250] on button "button" at bounding box center [789, 270] width 12 height 80
click at [791, 262] on img "button" at bounding box center [789, 268] width 6 height 12
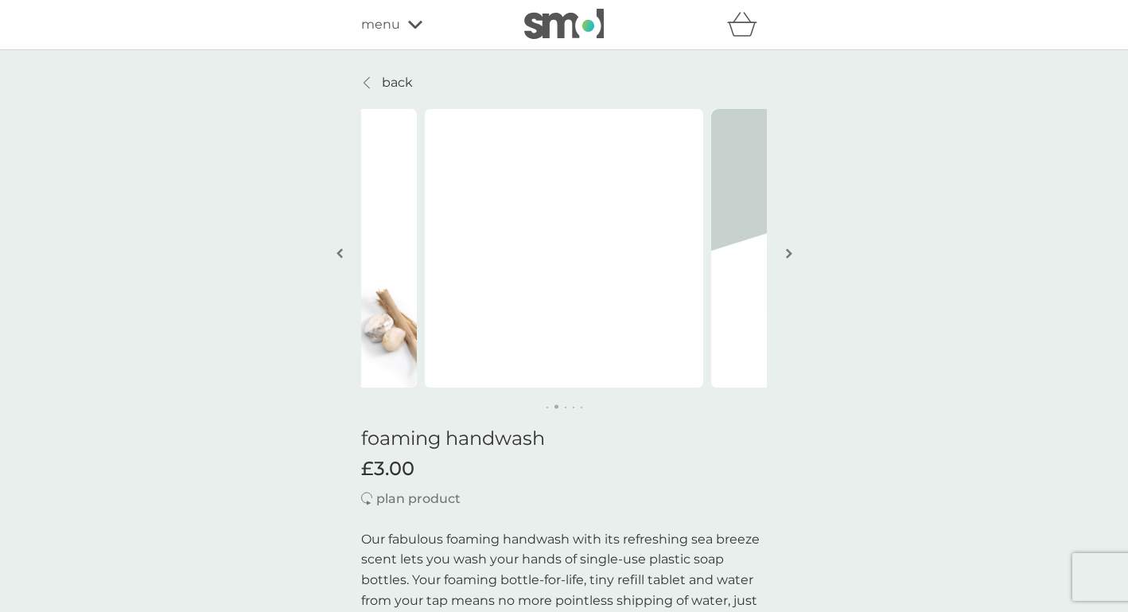
scroll to position [0, 0]
click at [389, 27] on span "menu" at bounding box center [380, 24] width 39 height 21
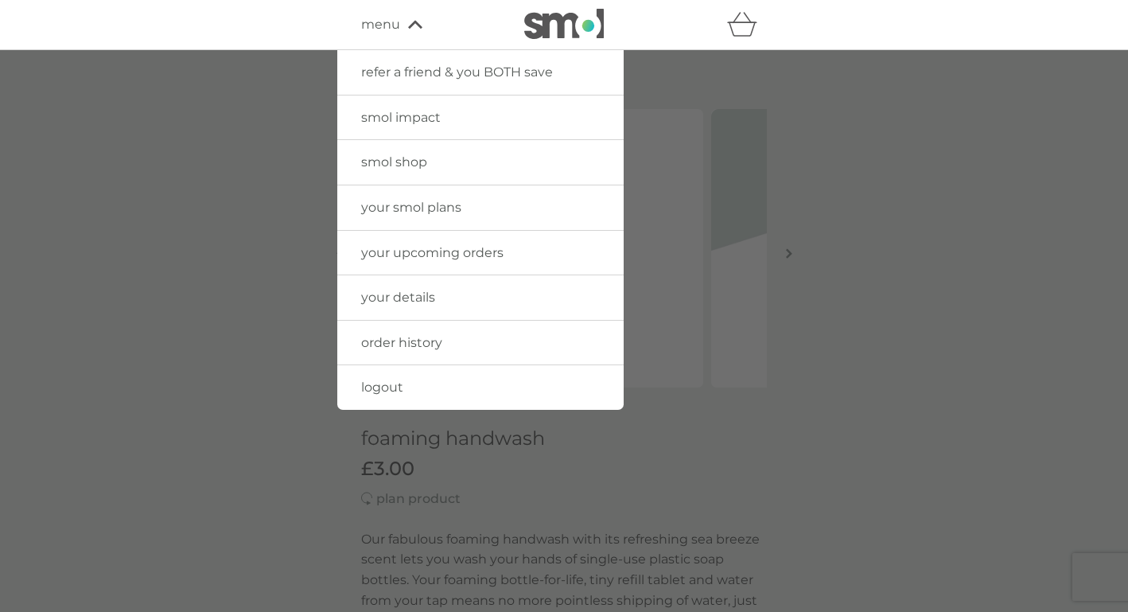
click at [383, 202] on span "your smol plans" at bounding box center [411, 207] width 100 height 15
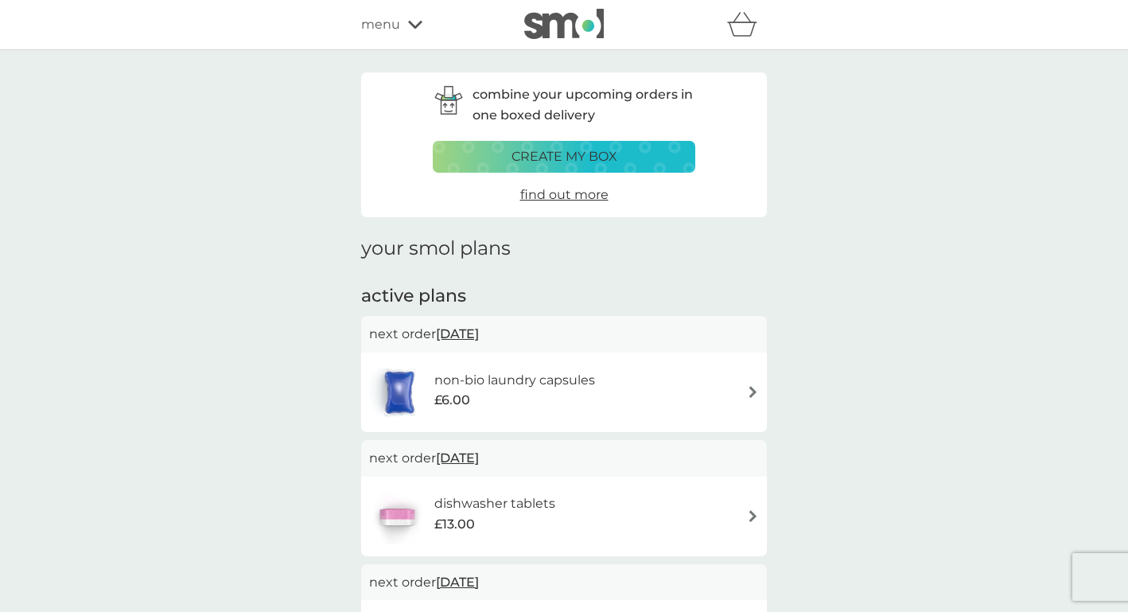
click at [1054, 275] on div "combine your upcoming orders in one boxed delivery create my box find out more …" at bounding box center [564, 574] width 1128 height 1048
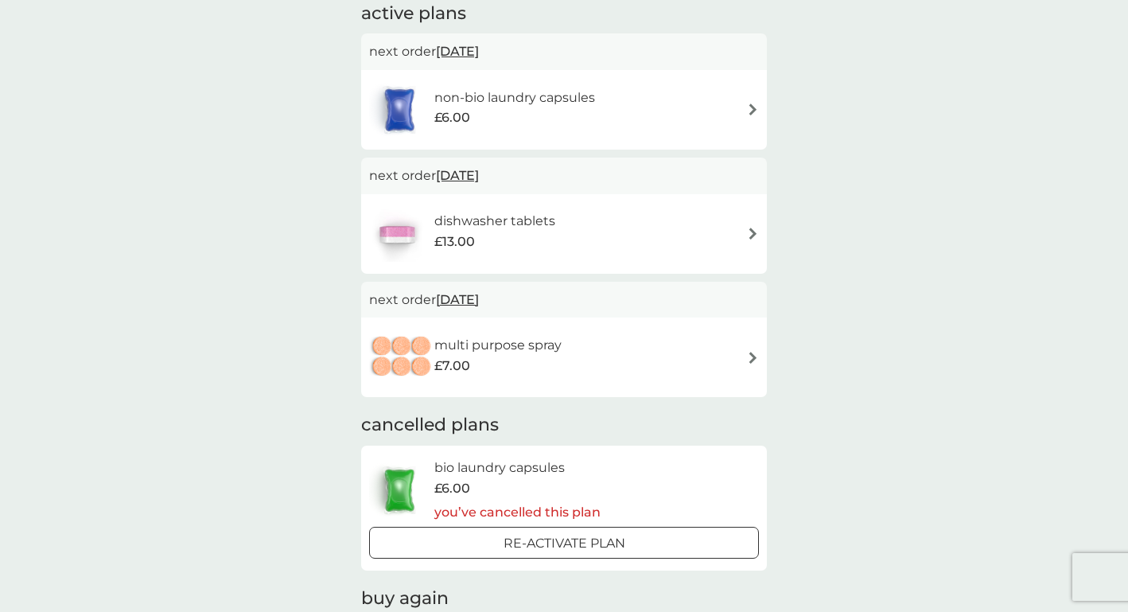
scroll to position [332, 0]
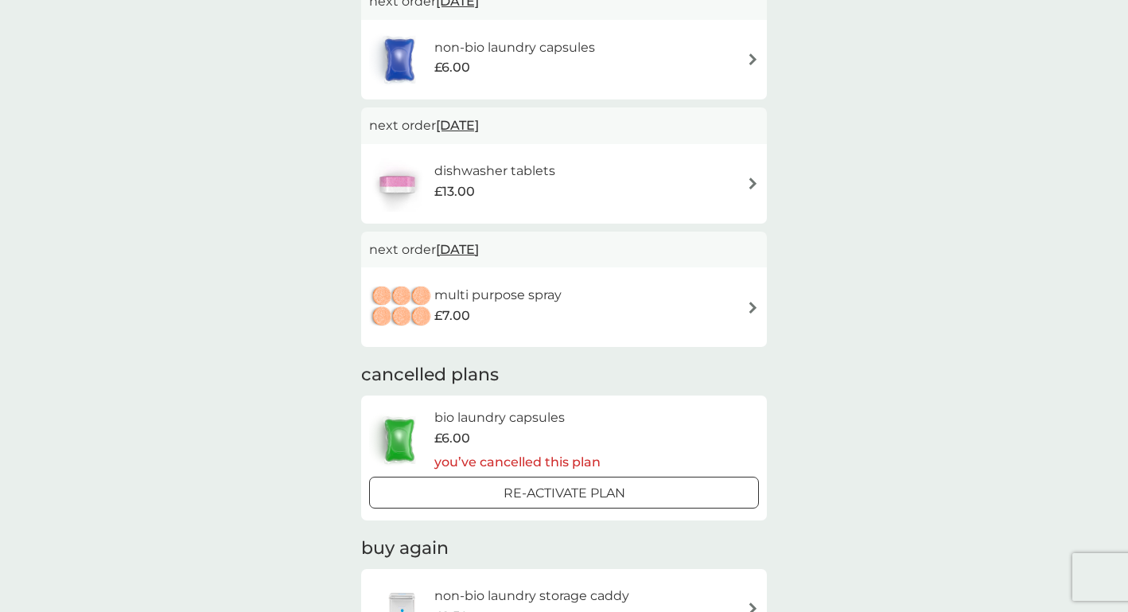
click at [409, 292] on img at bounding box center [401, 307] width 65 height 56
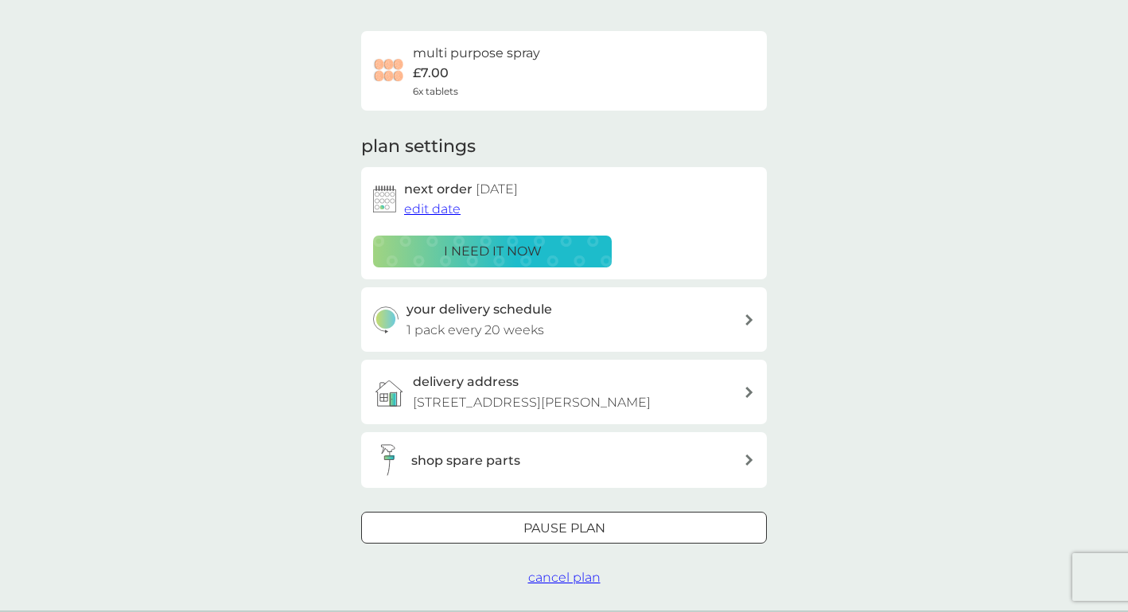
scroll to position [103, 0]
click at [616, 449] on div "shop spare parts" at bounding box center [577, 459] width 332 height 21
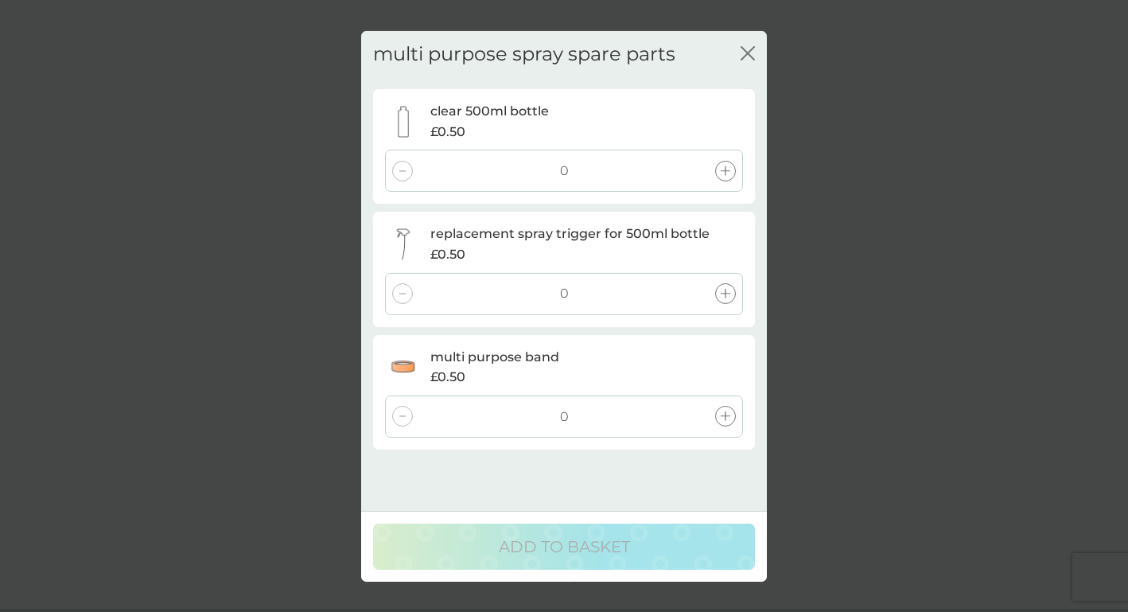
click at [746, 52] on icon "close" at bounding box center [744, 52] width 6 height 13
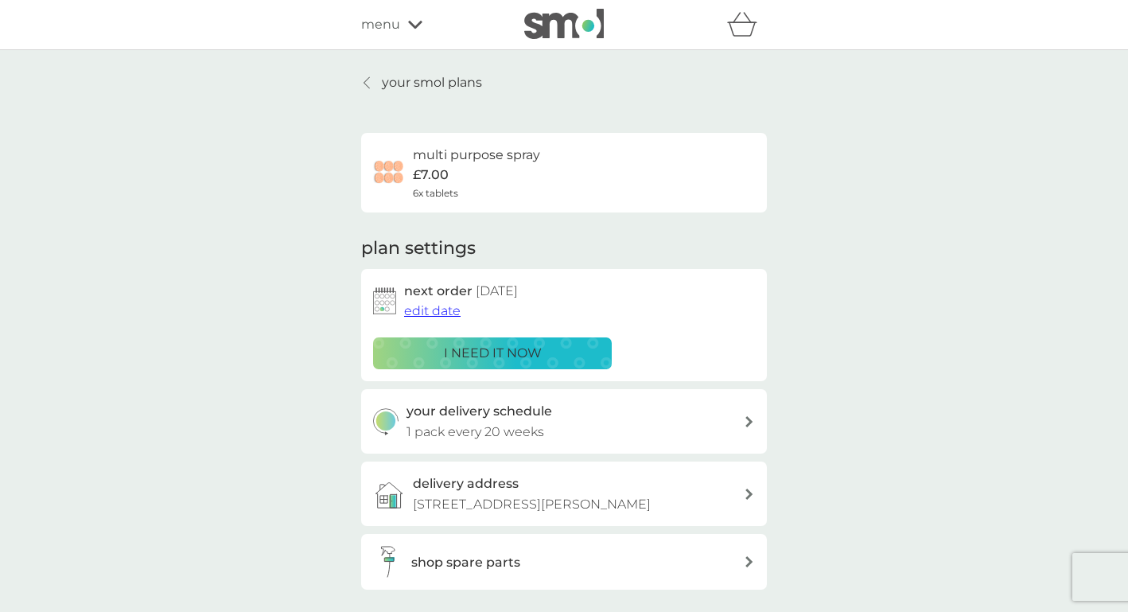
scroll to position [0, 0]
click at [397, 87] on p "your smol plans" at bounding box center [432, 82] width 100 height 21
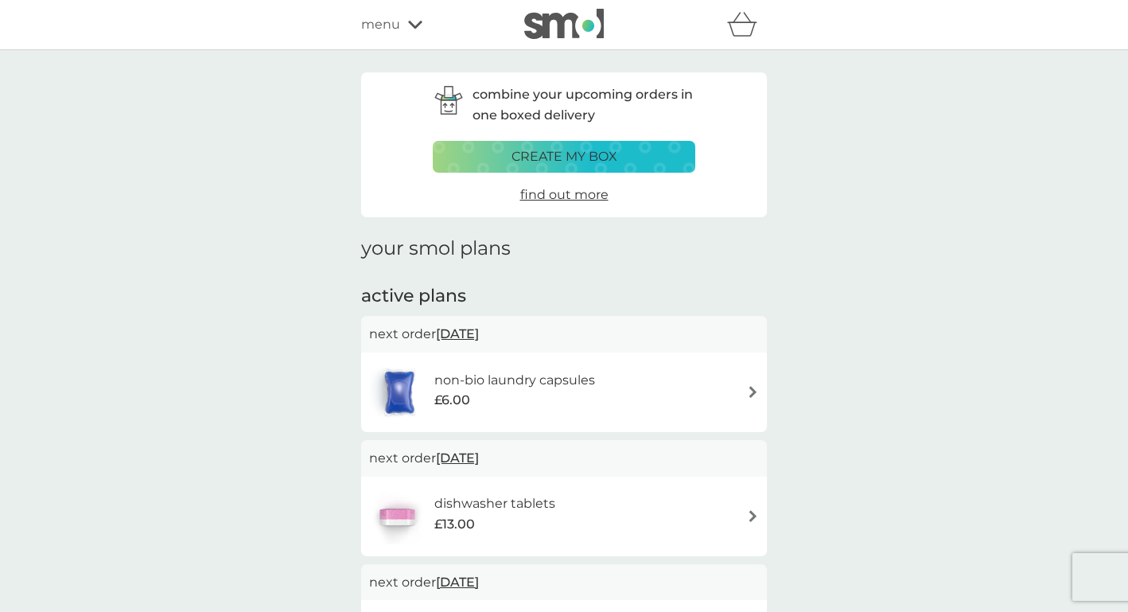
click at [405, 24] on div "menu" at bounding box center [428, 24] width 135 height 21
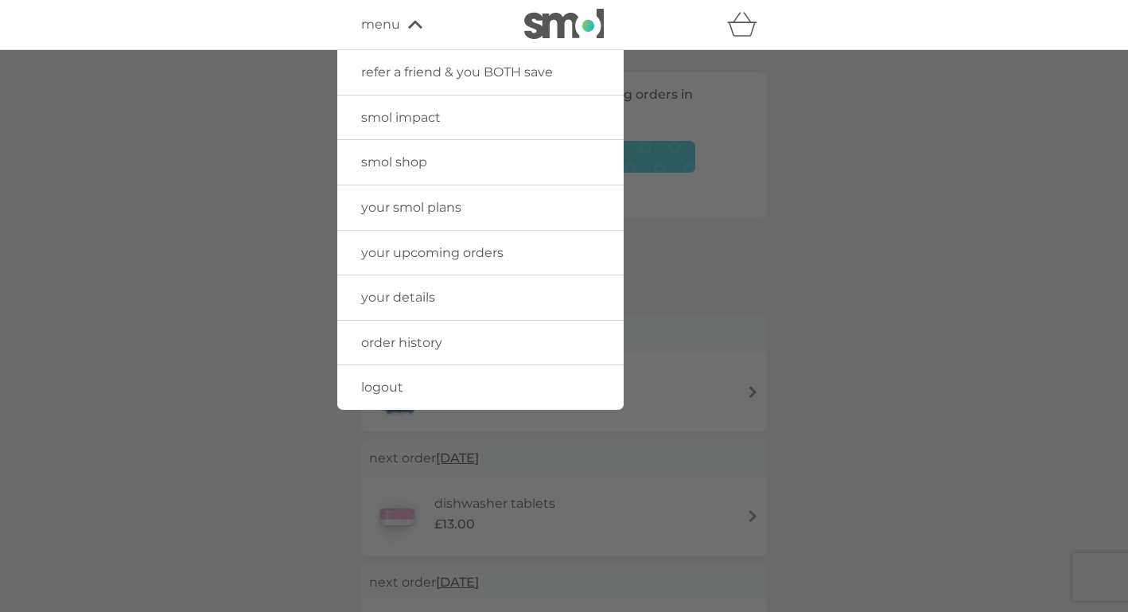
click at [408, 386] on link "logout" at bounding box center [480, 387] width 286 height 45
